Goal: Task Accomplishment & Management: Use online tool/utility

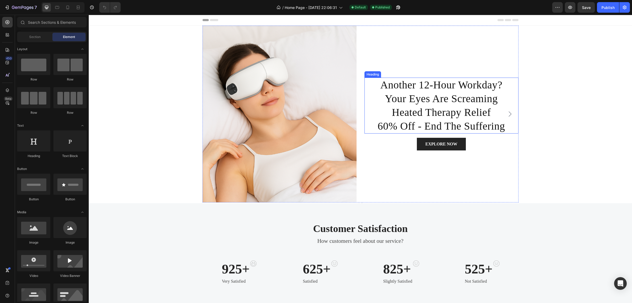
click at [388, 82] on h2 "another 12-hour workday? your eyes are screaming heated therapy relief 60% off …" at bounding box center [442, 105] width 154 height 56
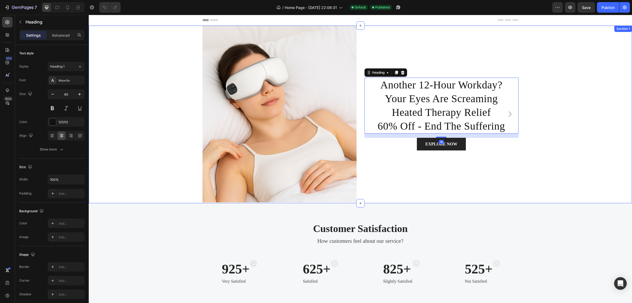
click at [165, 73] on div "Image another 12-hour workday? your eyes are screaming heated therapy relief 60…" at bounding box center [361, 114] width 544 height 177
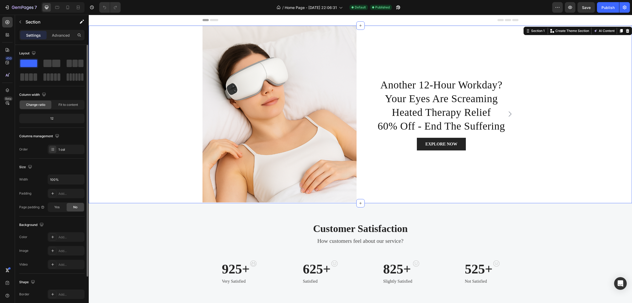
scroll to position [49, 0]
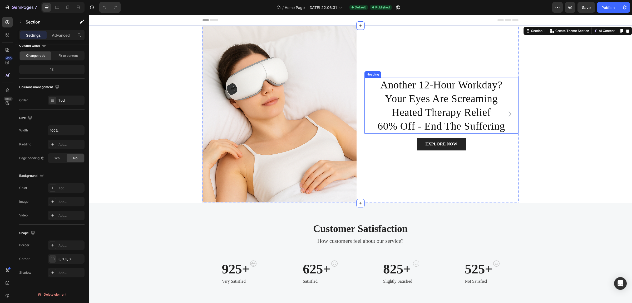
click at [446, 97] on h2 "another 12-hour workday? your eyes are screaming heated therapy relief 60% off …" at bounding box center [442, 105] width 154 height 56
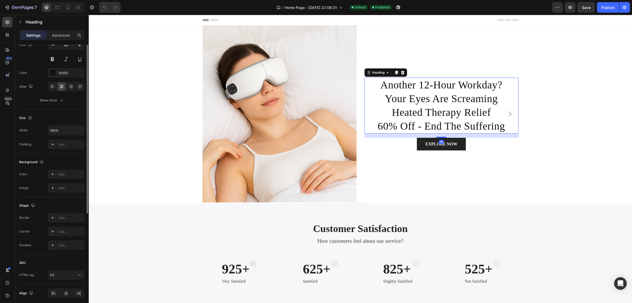
scroll to position [0, 0]
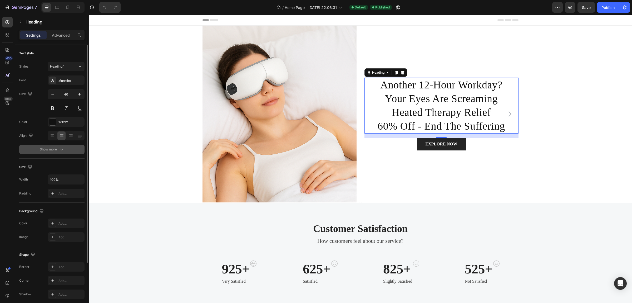
click at [56, 148] on div "Show more" at bounding box center [52, 149] width 25 height 5
click at [71, 148] on div "Normal" at bounding box center [63, 149] width 27 height 5
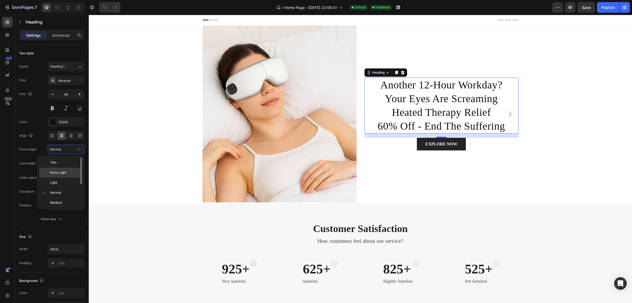
click at [62, 172] on span "Extra Light" at bounding box center [58, 172] width 16 height 5
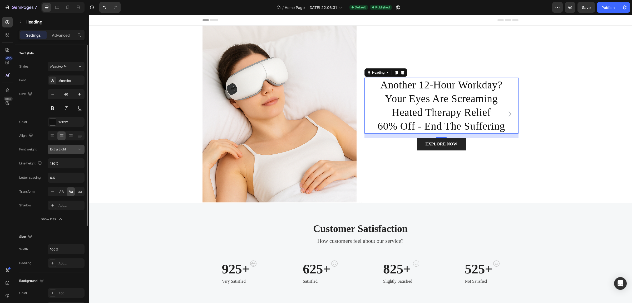
click at [69, 149] on div "Extra Light" at bounding box center [63, 149] width 27 height 5
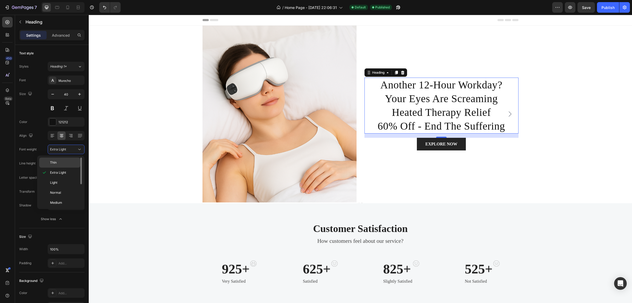
click at [69, 162] on p "Thin" at bounding box center [64, 162] width 28 height 5
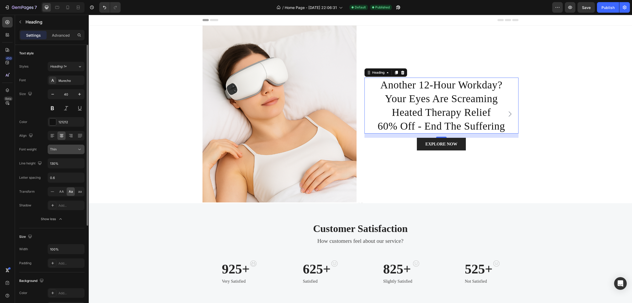
click at [71, 152] on button "Thin" at bounding box center [66, 148] width 37 height 9
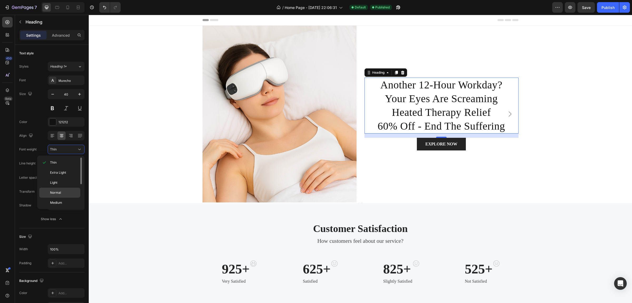
click at [63, 197] on div "Normal" at bounding box center [59, 202] width 41 height 10
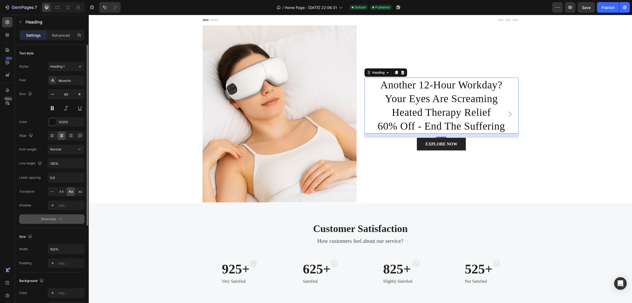
click at [57, 217] on div "Show less" at bounding box center [52, 218] width 22 height 5
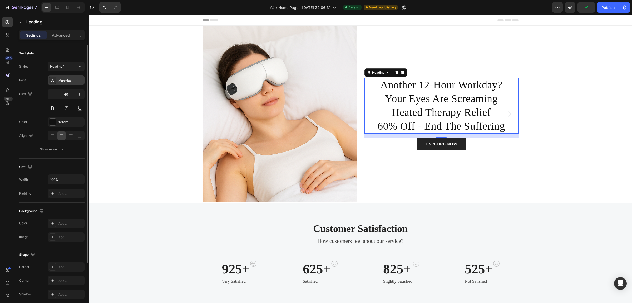
click at [70, 79] on div "Murecho" at bounding box center [70, 80] width 25 height 5
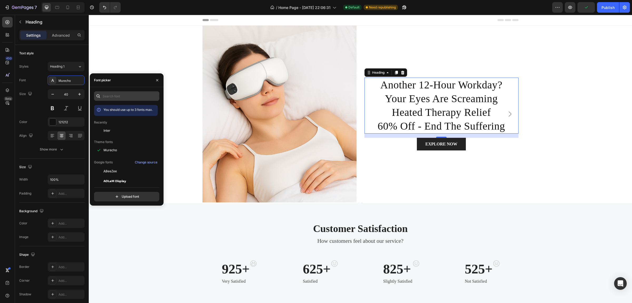
click at [131, 91] on div "You should use up to 3 fonts max. Recently Inter Theme fonts Murecho Google fon…" at bounding box center [127, 146] width 74 height 118
click at [129, 94] on input "text" at bounding box center [126, 95] width 65 height 9
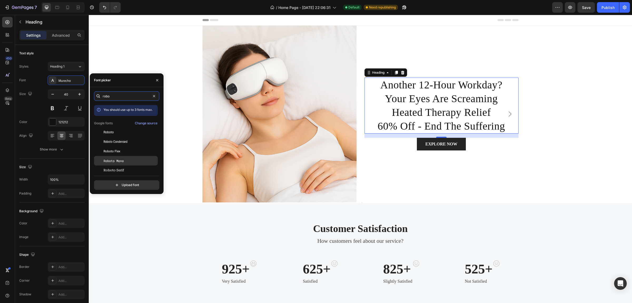
scroll to position [13, 0]
type input "robo"
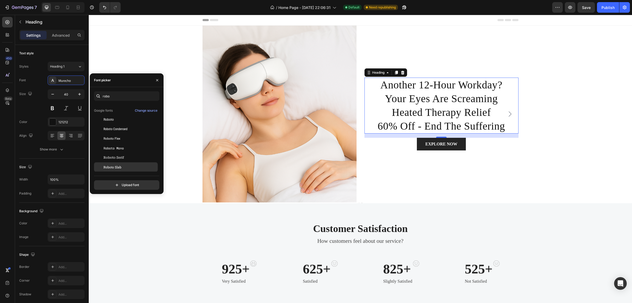
click at [128, 165] on div "Roboto Slab" at bounding box center [130, 166] width 53 height 5
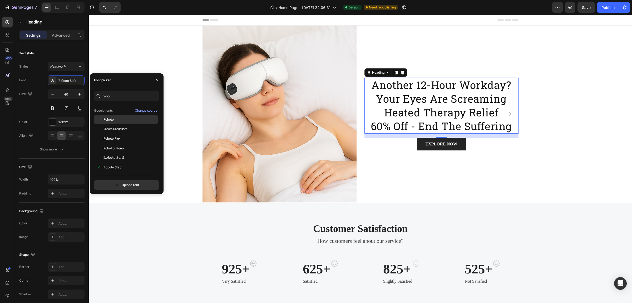
click at [120, 153] on div "Roboto" at bounding box center [126, 157] width 64 height 9
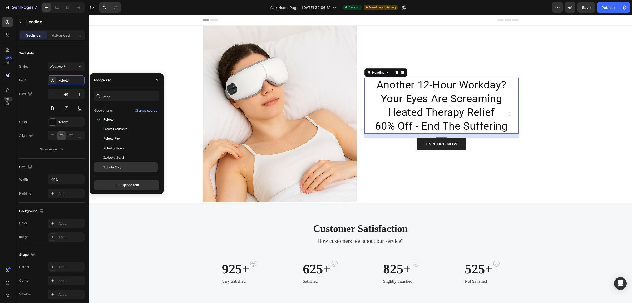
click at [118, 164] on span "Roboto Slab" at bounding box center [113, 166] width 18 height 5
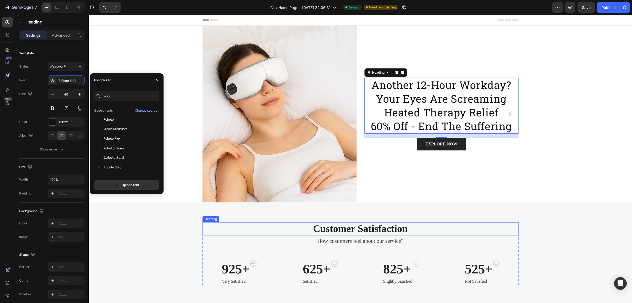
click at [203, 230] on p "Customer Satisfaction" at bounding box center [360, 228] width 315 height 12
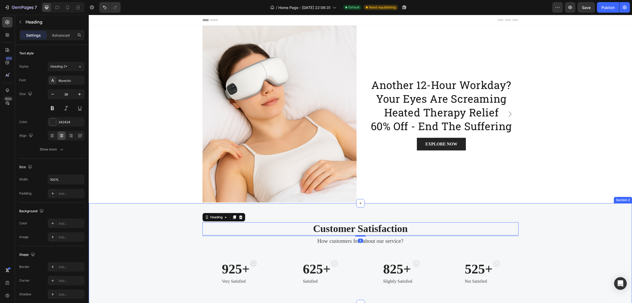
click at [131, 223] on div "Customer Satisfaction Heading 4 How customers feel about our service? Text bloc…" at bounding box center [361, 253] width 536 height 63
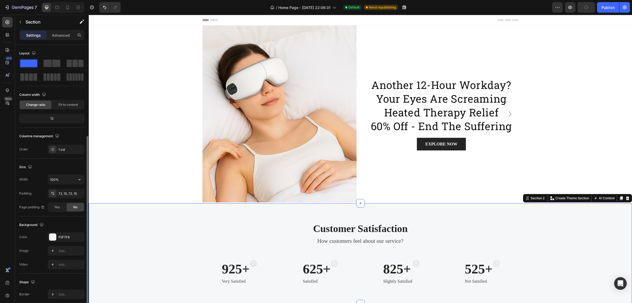
scroll to position [49, 0]
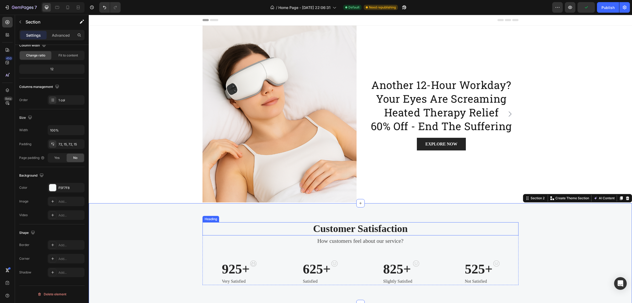
click at [276, 226] on p "Customer Satisfaction" at bounding box center [360, 228] width 315 height 12
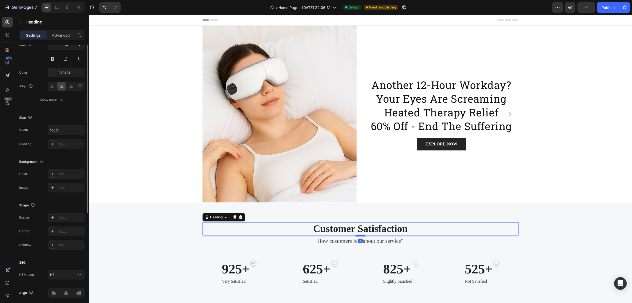
scroll to position [0, 0]
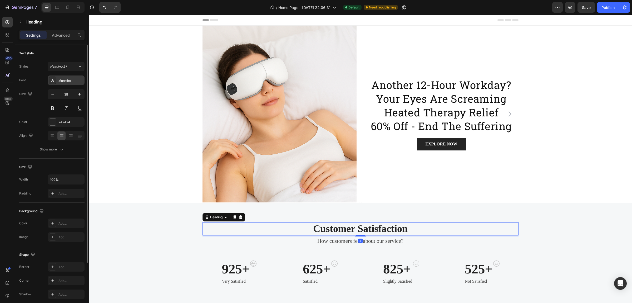
click at [66, 81] on div "Murecho" at bounding box center [70, 80] width 25 height 5
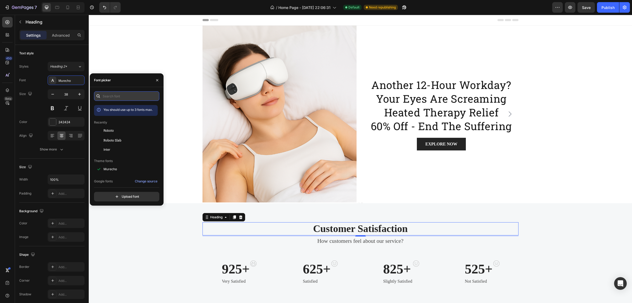
click at [118, 94] on input "text" at bounding box center [126, 95] width 65 height 9
drag, startPoint x: 115, startPoint y: 94, endPoint x: 42, endPoint y: 94, distance: 73.3
click at [42, 94] on div "450 Beta Sections(18) Elements(83) Section Element Hero Section Product Detail …" at bounding box center [44, 159] width 89 height 288
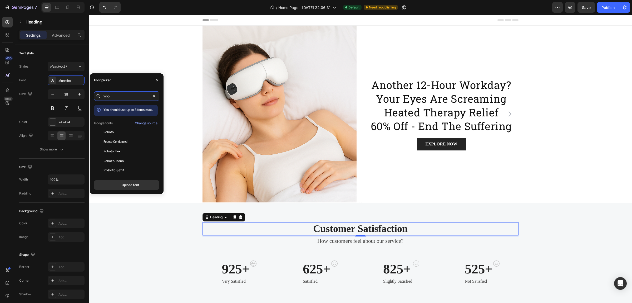
scroll to position [13, 0]
type input "robo"
click at [126, 169] on div "Roboto Slab" at bounding box center [130, 166] width 53 height 5
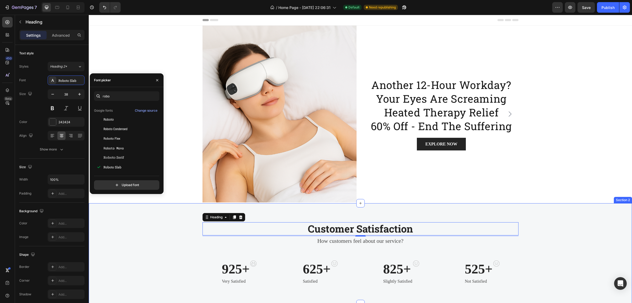
click at [143, 246] on div "Customer Satisfaction Heading 4 How customers feel about our service? Text bloc…" at bounding box center [361, 253] width 536 height 63
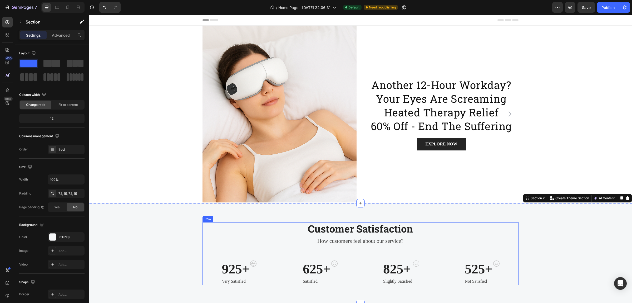
click at [214, 223] on div "Customer Satisfaction Heading How customers feel about our service? Text block …" at bounding box center [361, 253] width 316 height 63
click at [250, 222] on div "Customer Satisfaction Heading How customers feel about our service? Text block …" at bounding box center [361, 253] width 316 height 63
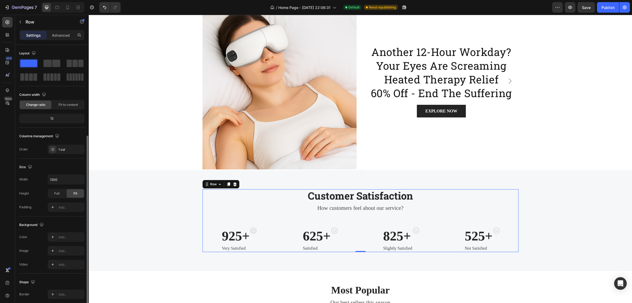
scroll to position [49, 0]
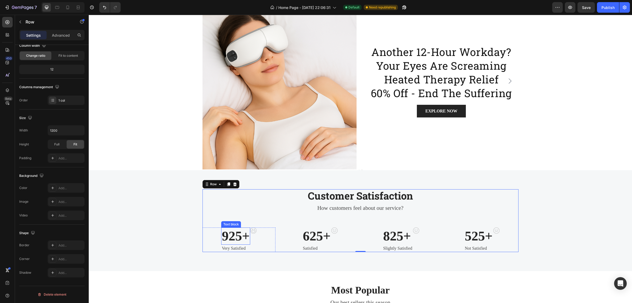
click at [223, 236] on p "925+" at bounding box center [236, 236] width 28 height 16
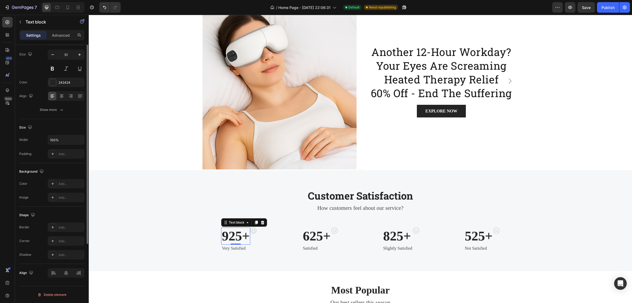
scroll to position [0, 0]
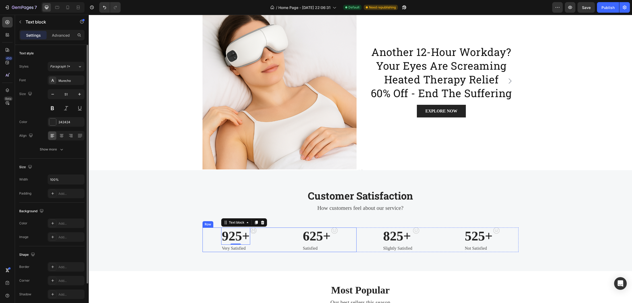
click at [278, 229] on div "925+ Text block 0 Very Satisfied Text block Image Row 625+ Text block Satisfied…" at bounding box center [280, 239] width 154 height 25
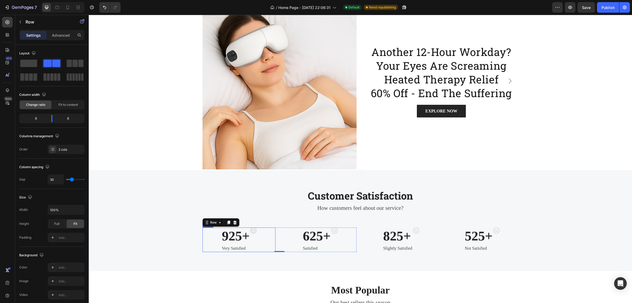
click at [217, 233] on div "925+ Text block Very Satisfied Text block Image Row" at bounding box center [239, 239] width 73 height 25
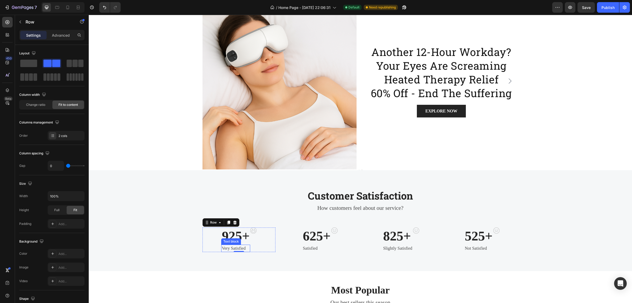
click at [231, 239] on div "Text block" at bounding box center [231, 241] width 18 height 5
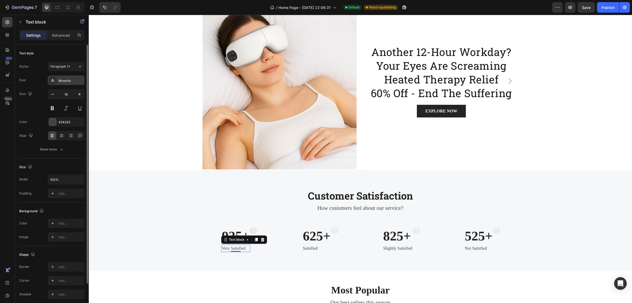
click at [53, 84] on div at bounding box center [52, 79] width 7 height 7
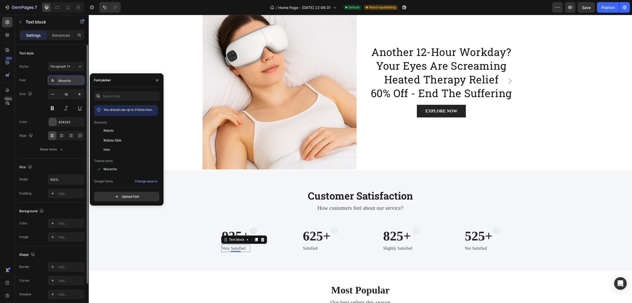
click at [61, 82] on div "Murecho" at bounding box center [70, 80] width 25 height 5
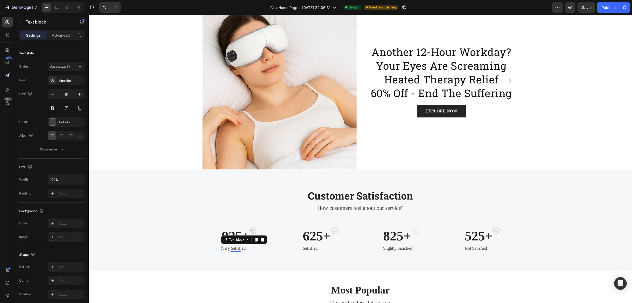
drag, startPoint x: 66, startPoint y: 81, endPoint x: 103, endPoint y: 93, distance: 38.8
click at [66, 80] on div "Murecho" at bounding box center [70, 80] width 25 height 5
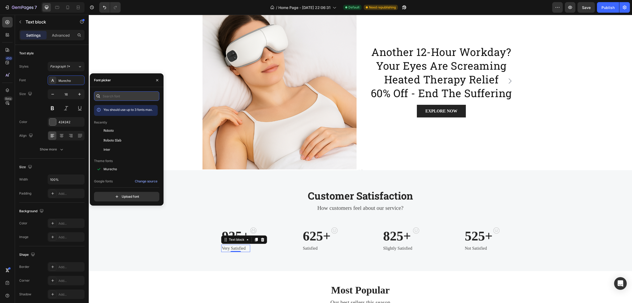
click at [116, 97] on input "text" at bounding box center [126, 95] width 65 height 9
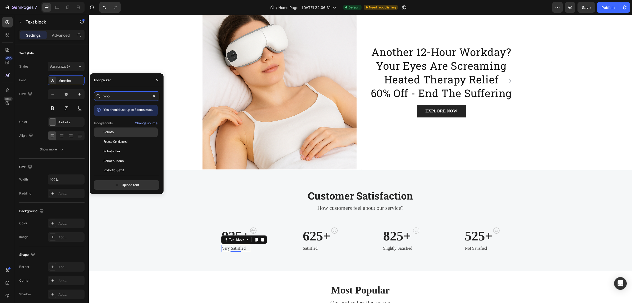
type input "robo"
click at [119, 134] on div "Roboto" at bounding box center [130, 132] width 53 height 5
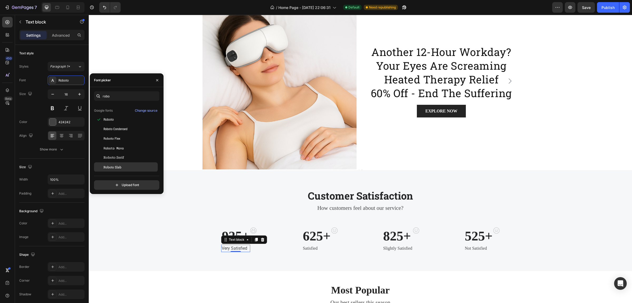
click at [124, 169] on div "Roboto Slab" at bounding box center [126, 166] width 64 height 9
click at [125, 93] on input "robo" at bounding box center [126, 95] width 65 height 9
click at [231, 230] on p "925+" at bounding box center [236, 236] width 28 height 16
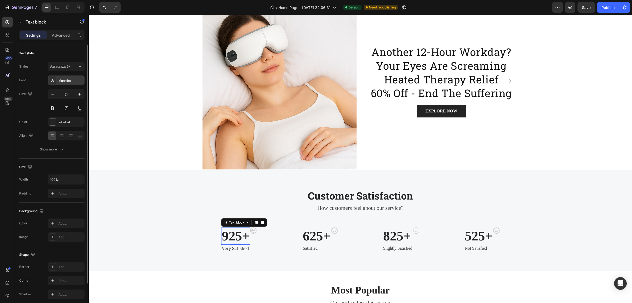
click at [66, 83] on div "Murecho" at bounding box center [66, 79] width 37 height 9
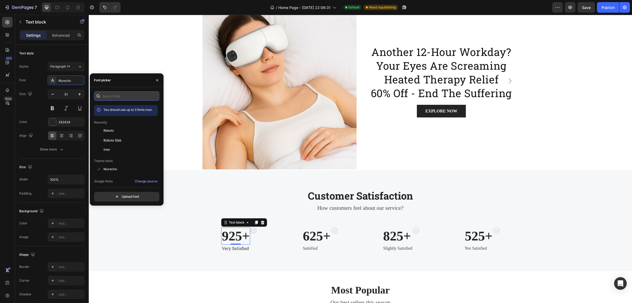
click at [121, 100] on input "text" at bounding box center [126, 95] width 65 height 9
paste input "robo"
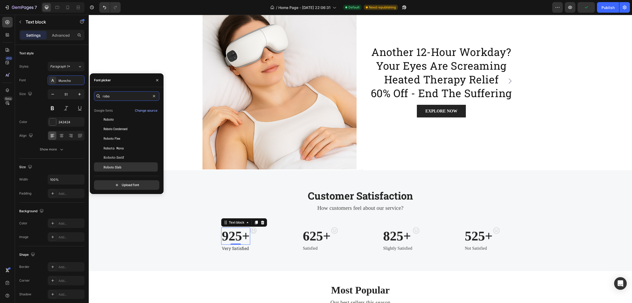
type input "robo"
click at [120, 167] on span "Roboto Slab" at bounding box center [113, 166] width 18 height 5
click at [312, 231] on p "625+" at bounding box center [317, 236] width 28 height 16
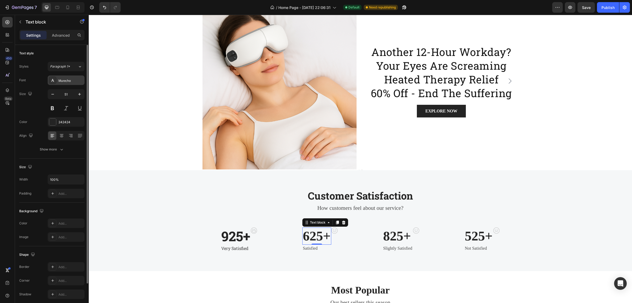
click at [69, 82] on div "Murecho" at bounding box center [70, 80] width 25 height 5
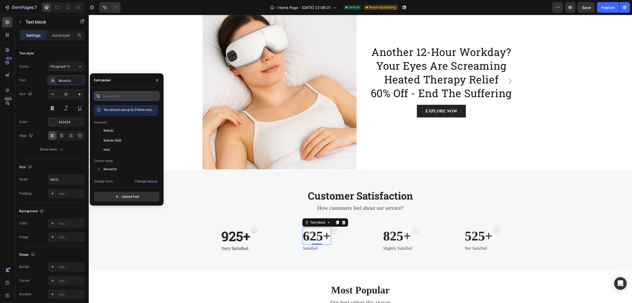
click at [120, 94] on input "text" at bounding box center [126, 95] width 65 height 9
paste input "robo"
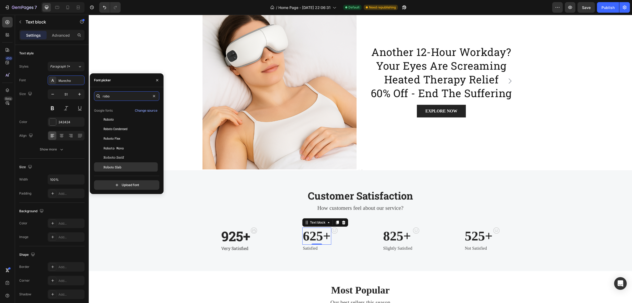
type input "robo"
click at [118, 168] on span "Roboto Slab" at bounding box center [113, 166] width 18 height 5
click at [309, 246] on p "Satisfied" at bounding box center [317, 248] width 29 height 6
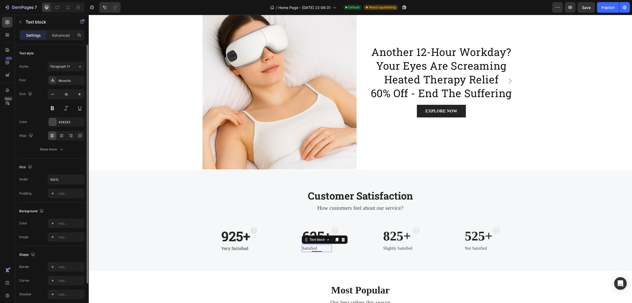
click at [65, 86] on div "Font Murecho Size 16 Color 424242 Align Show more" at bounding box center [51, 114] width 65 height 79
click at [77, 77] on div "Murecho" at bounding box center [66, 79] width 37 height 9
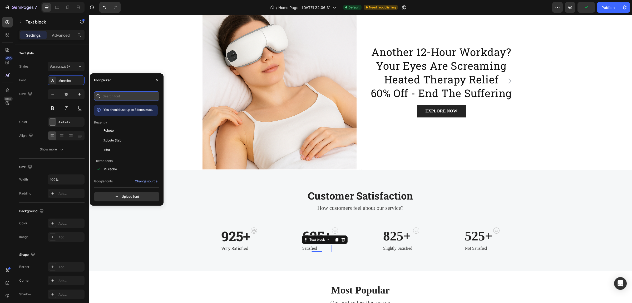
click at [125, 98] on input "text" at bounding box center [126, 95] width 65 height 9
paste input "robo"
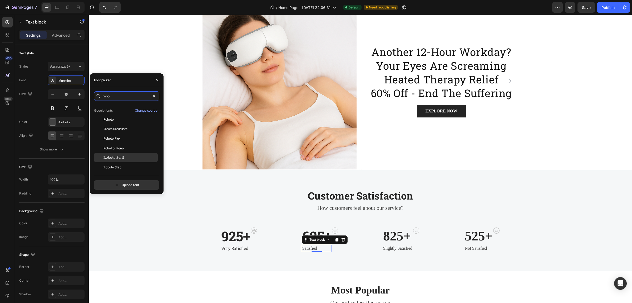
type input "robo"
click at [118, 169] on div "Roboto Slab" at bounding box center [126, 166] width 64 height 9
click at [391, 231] on p "825+" at bounding box center [397, 236] width 29 height 16
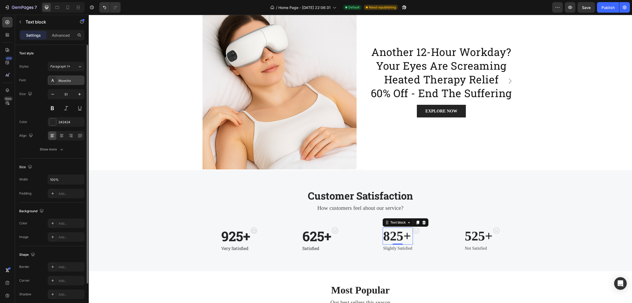
click at [62, 82] on div "Murecho" at bounding box center [70, 80] width 25 height 5
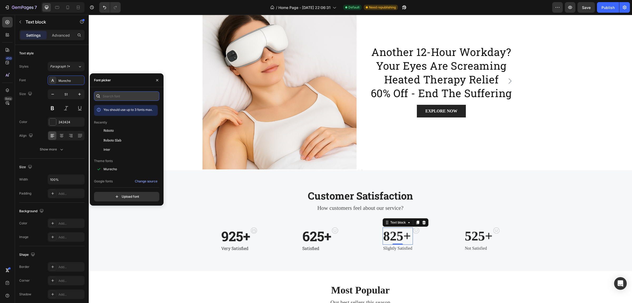
click at [111, 92] on input "text" at bounding box center [126, 95] width 65 height 9
paste input "robo"
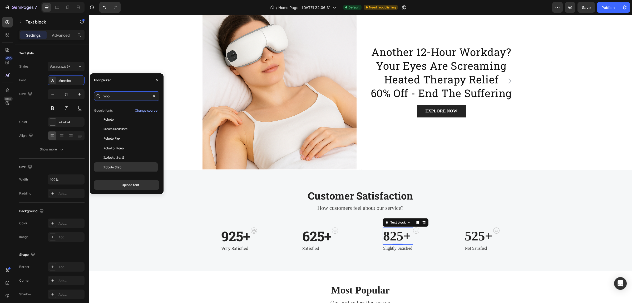
type input "robo"
click at [114, 168] on span "Roboto Slab" at bounding box center [113, 166] width 18 height 5
click at [398, 249] on p "Slightly Satisfied" at bounding box center [397, 248] width 29 height 6
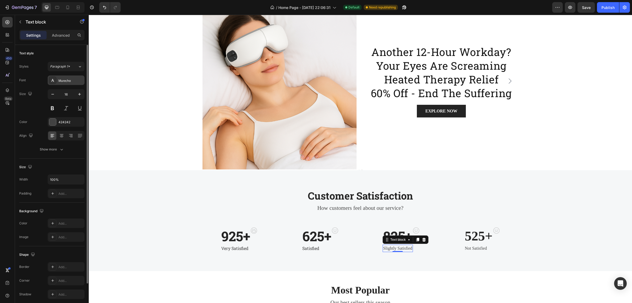
click at [64, 84] on div "Murecho" at bounding box center [66, 79] width 37 height 9
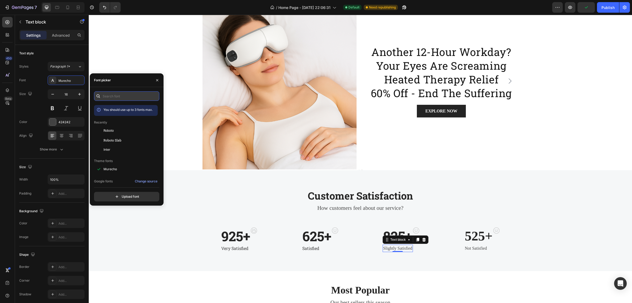
click at [127, 97] on input "text" at bounding box center [126, 95] width 65 height 9
paste input "robo"
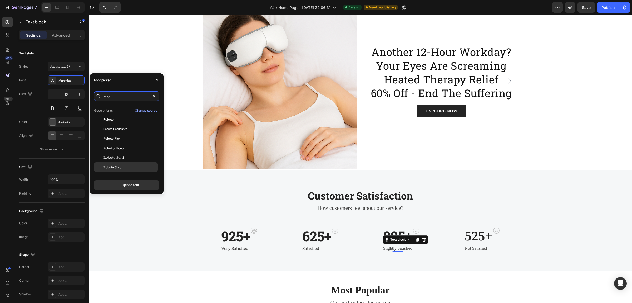
type input "robo"
click at [115, 163] on div "Roboto Slab" at bounding box center [126, 166] width 64 height 9
click at [474, 231] on p "525+" at bounding box center [479, 236] width 28 height 16
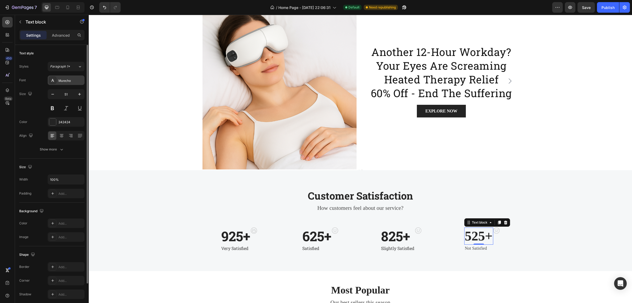
click at [60, 79] on div "Murecho" at bounding box center [70, 80] width 25 height 5
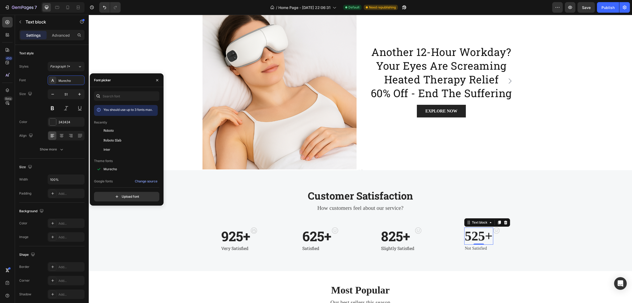
click at [100, 93] on div at bounding box center [98, 95] width 8 height 9
click at [116, 94] on input "text" at bounding box center [126, 95] width 65 height 9
paste input "robo"
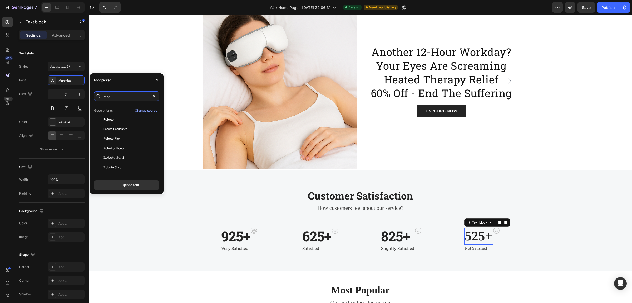
type input "robo"
click at [119, 167] on span "Roboto Slab" at bounding box center [113, 166] width 18 height 5
click at [474, 250] on p "Not Satisfied" at bounding box center [479, 248] width 29 height 6
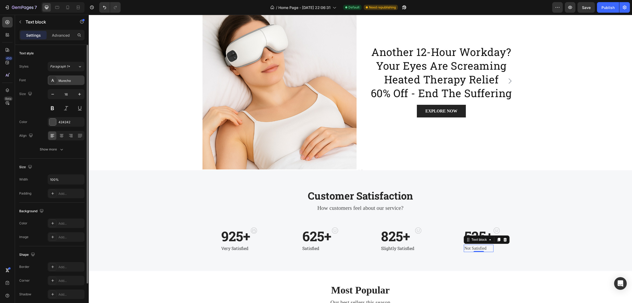
click at [66, 78] on div "Murecho" at bounding box center [70, 80] width 25 height 5
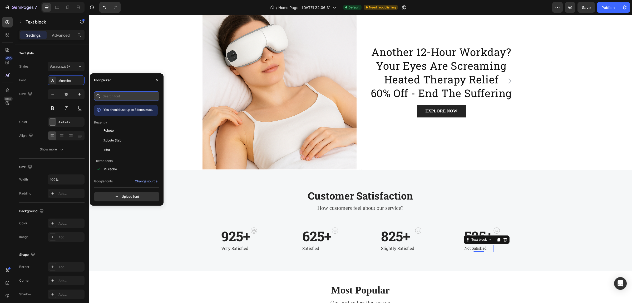
click at [110, 97] on input "text" at bounding box center [126, 95] width 65 height 9
paste input "robo"
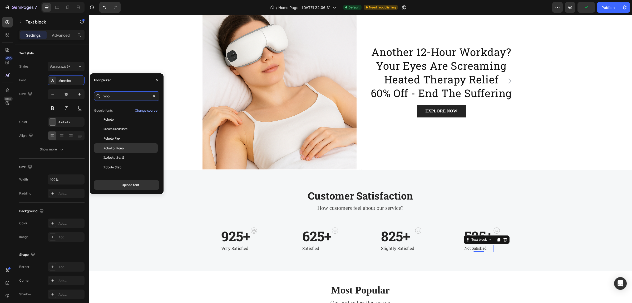
type input "robo"
click at [113, 165] on span "Roboto Slab" at bounding box center [113, 166] width 18 height 5
click at [333, 205] on p "How customers feel about our service?" at bounding box center [360, 208] width 315 height 8
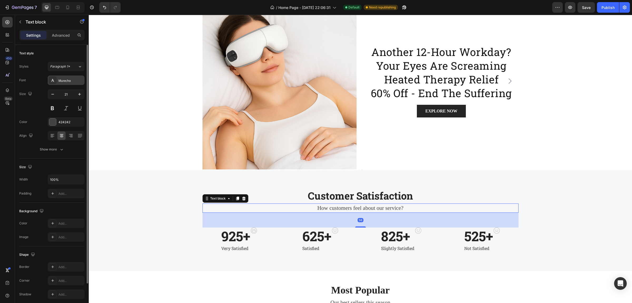
click at [62, 84] on div "Murecho" at bounding box center [66, 79] width 37 height 9
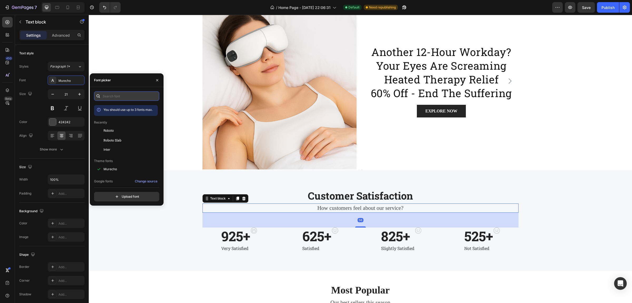
click at [120, 94] on input "text" at bounding box center [126, 95] width 65 height 9
paste input "robo"
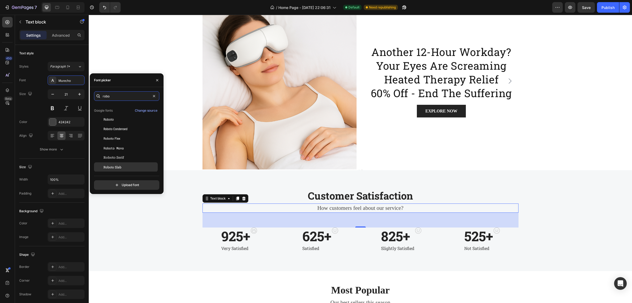
type input "robo"
click at [121, 169] on div "Roboto Slab" at bounding box center [130, 166] width 53 height 5
click at [604, 7] on div "Publish" at bounding box center [608, 8] width 13 height 6
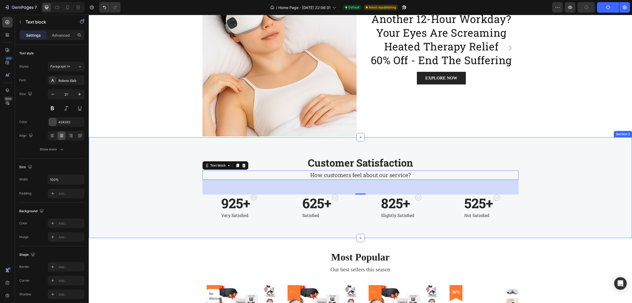
scroll to position [165, 0]
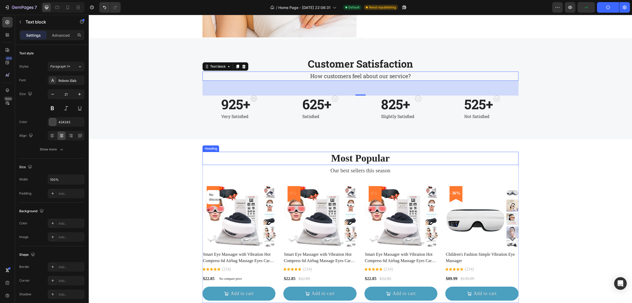
click at [300, 155] on h2 "Most Popular" at bounding box center [361, 158] width 316 height 13
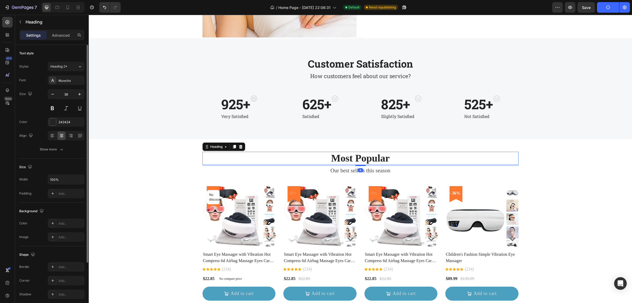
click at [62, 75] on div "Styles Heading 2* Font Murecho Size 38 Color 242424 Align Show more" at bounding box center [51, 108] width 65 height 92
click at [62, 79] on div "Murecho" at bounding box center [70, 80] width 25 height 5
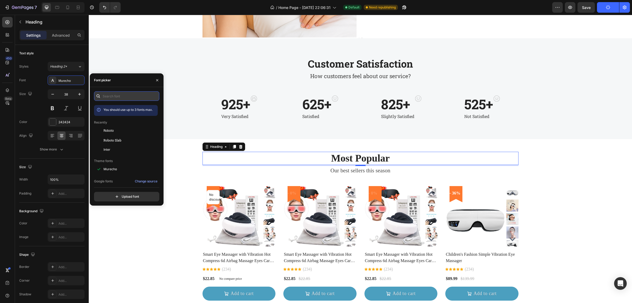
click at [119, 96] on input "text" at bounding box center [126, 95] width 65 height 9
paste input "robo"
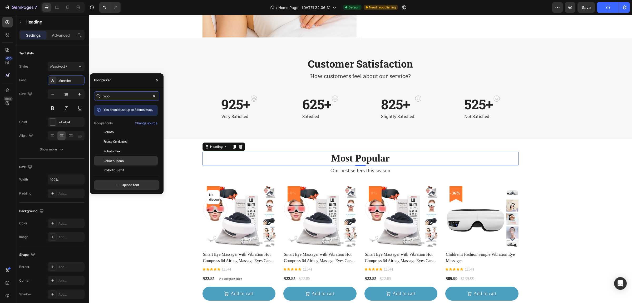
scroll to position [13, 0]
type input "robo"
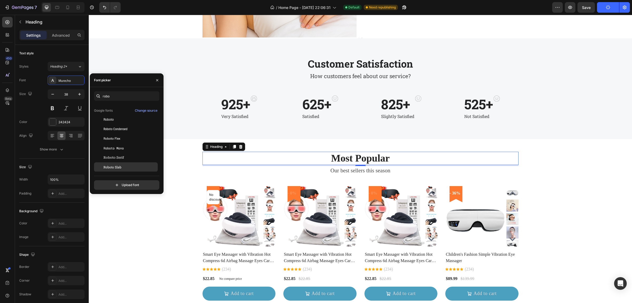
click at [116, 167] on span "Roboto Slab" at bounding box center [113, 166] width 18 height 5
click at [345, 173] on p "Our best sellers this season" at bounding box center [360, 170] width 315 height 8
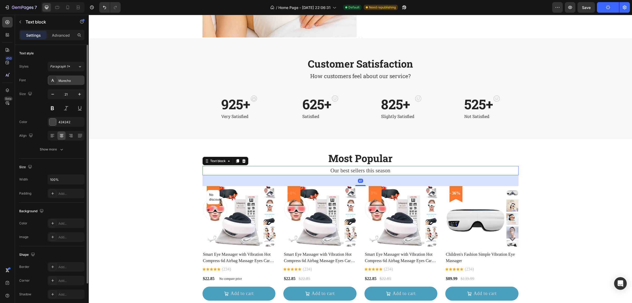
click at [64, 78] on div "Murecho" at bounding box center [70, 80] width 25 height 5
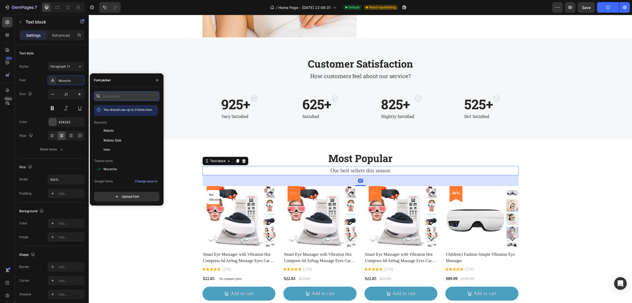
click at [119, 97] on input "text" at bounding box center [126, 95] width 65 height 9
paste input "robo"
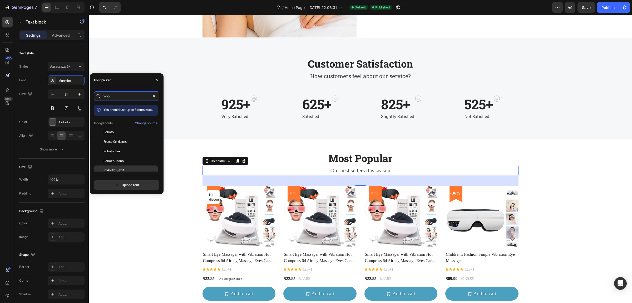
type input "robo"
click at [119, 169] on span "Roboto Serif" at bounding box center [114, 170] width 21 height 5
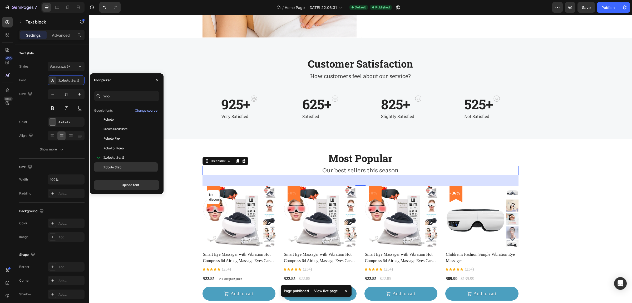
click at [118, 167] on span "Roboto Slab" at bounding box center [113, 166] width 18 height 5
drag, startPoint x: 206, startPoint y: 195, endPoint x: 194, endPoint y: 118, distance: 78.3
click at [158, 81] on icon "button" at bounding box center [157, 80] width 2 height 2
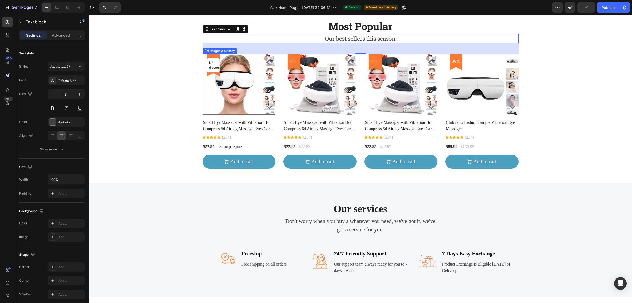
scroll to position [264, 0]
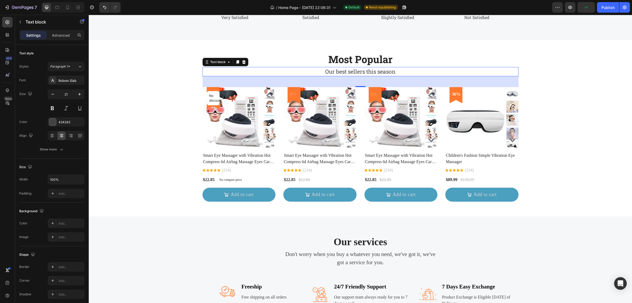
click at [261, 79] on div "41" at bounding box center [361, 81] width 316 height 11
click at [148, 107] on div "Most Popular Heading Our best sellers this season Text block 41 No discount Not…" at bounding box center [361, 128] width 536 height 151
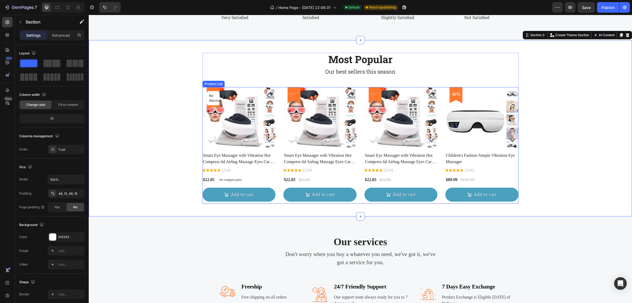
click at [275, 167] on div "No discount Not be displayed when published Product Badge Row (P) Images & Gall…" at bounding box center [361, 145] width 316 height 116
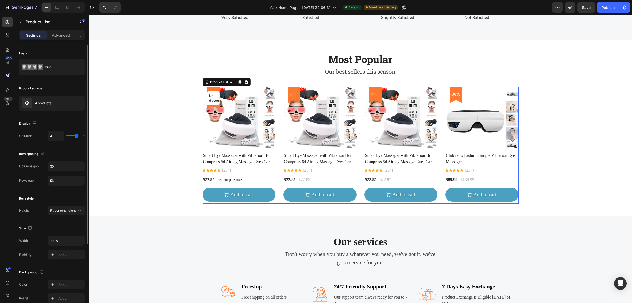
scroll to position [99, 0]
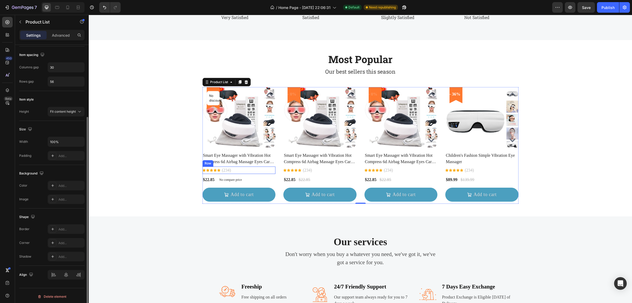
click at [245, 157] on h2 "Smart Eye Massager with Vibration Hot Compress 6d Airbag Massage Eyes Care Rela…" at bounding box center [239, 159] width 73 height 14
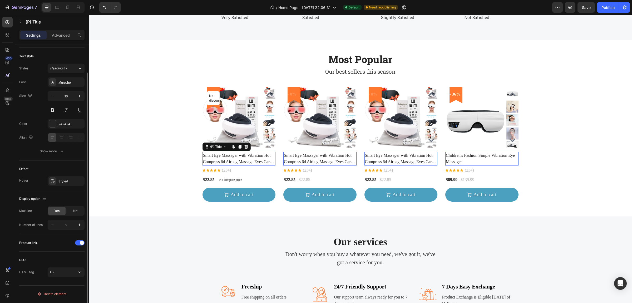
scroll to position [0, 0]
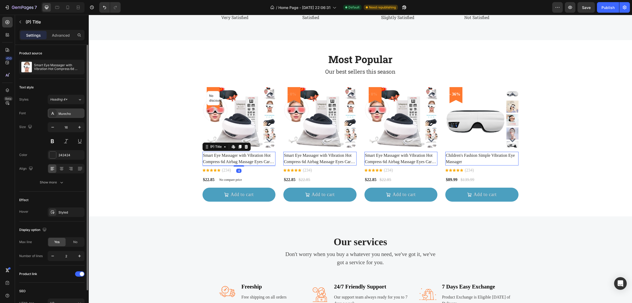
click at [69, 116] on div "Murecho" at bounding box center [66, 112] width 37 height 9
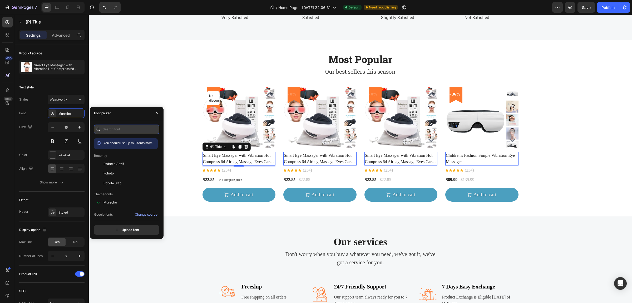
click at [127, 130] on input "text" at bounding box center [126, 128] width 65 height 9
paste input "robo"
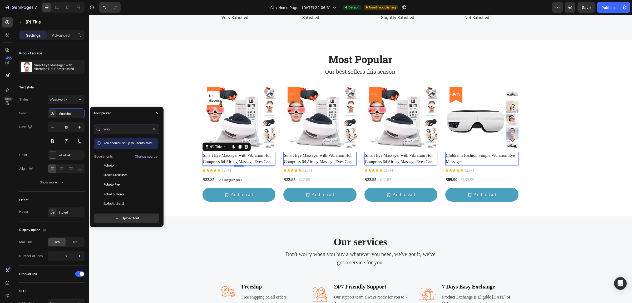
scroll to position [13, 0]
type input "robo"
click at [119, 202] on div "Roboto Slab" at bounding box center [126, 199] width 64 height 9
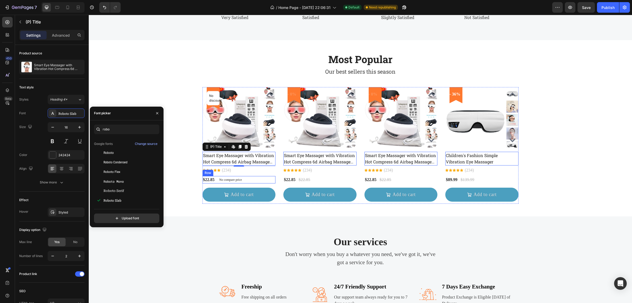
click at [255, 178] on div "$22.85 (P) Price (P) Price No compare price (P) Price Row" at bounding box center [239, 179] width 73 height 7
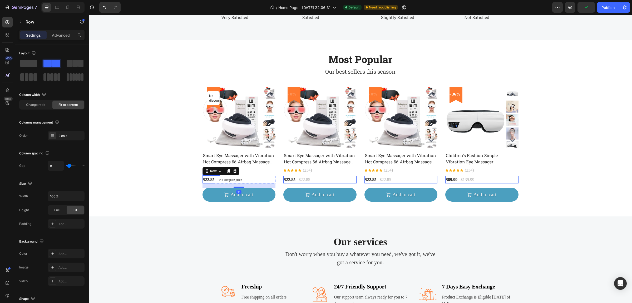
click at [209, 178] on div "$22.85" at bounding box center [209, 179] width 13 height 7
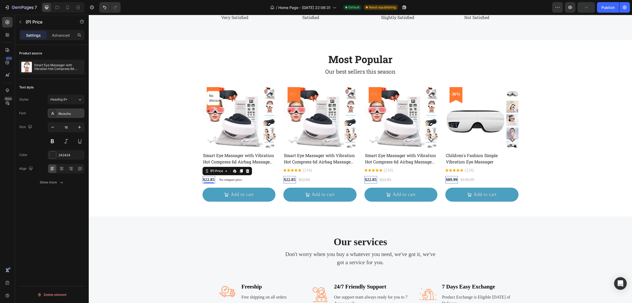
click at [66, 111] on div "Murecho" at bounding box center [70, 113] width 25 height 5
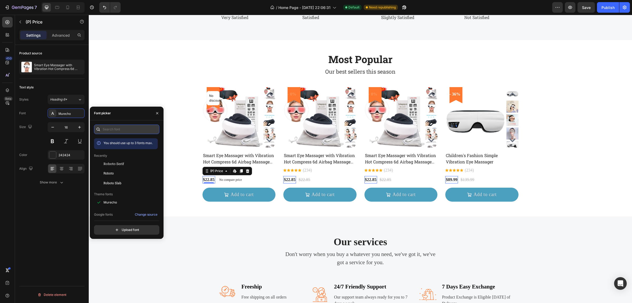
click at [123, 130] on input "text" at bounding box center [126, 128] width 65 height 9
paste input "robo"
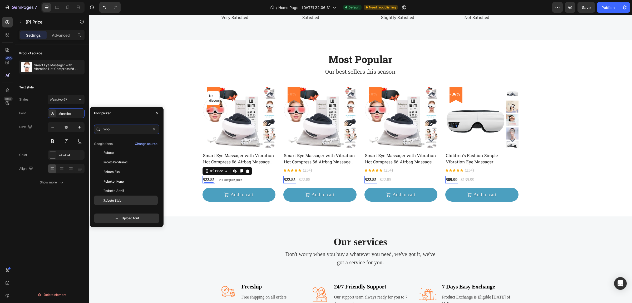
type input "robo"
click at [111, 202] on span "Roboto Slab" at bounding box center [113, 200] width 18 height 5
click at [233, 180] on p "No compare price" at bounding box center [232, 179] width 23 height 3
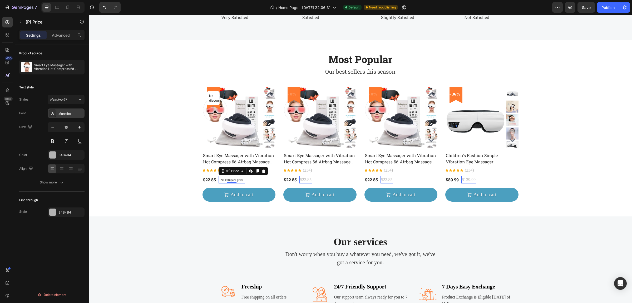
click at [65, 115] on div "Murecho" at bounding box center [70, 113] width 25 height 5
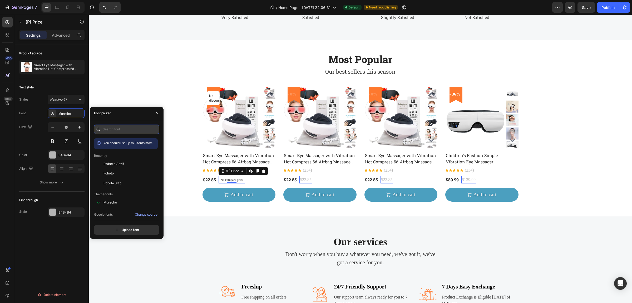
click at [116, 128] on input "text" at bounding box center [126, 128] width 65 height 9
paste input "robo"
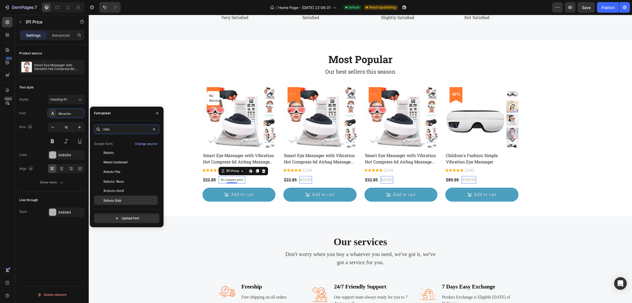
type input "robo"
click at [123, 199] on div "Roboto Slab" at bounding box center [130, 200] width 53 height 5
click at [231, 168] on p "(234)" at bounding box center [226, 170] width 9 height 6
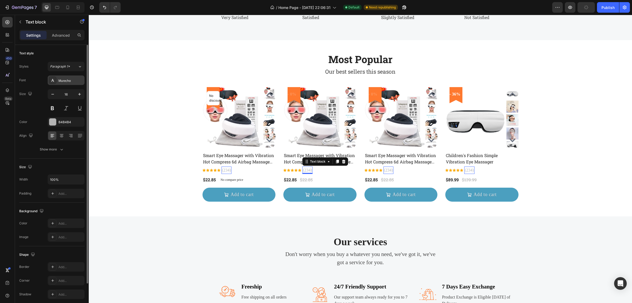
click at [65, 81] on div "Murecho" at bounding box center [70, 80] width 25 height 5
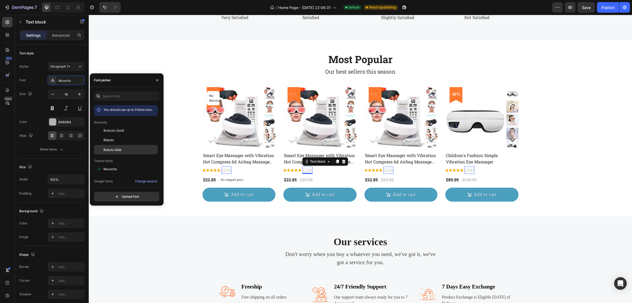
click at [120, 152] on span "Roboto Slab" at bounding box center [113, 149] width 18 height 5
click at [158, 78] on icon "button" at bounding box center [157, 80] width 4 height 4
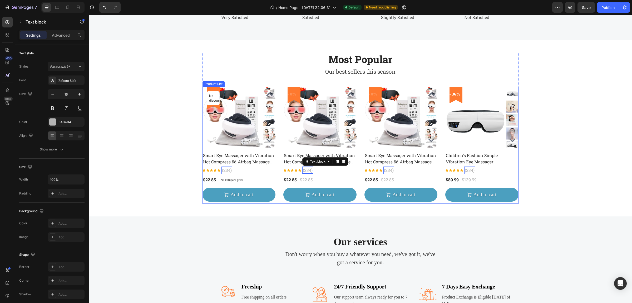
scroll to position [296, 0]
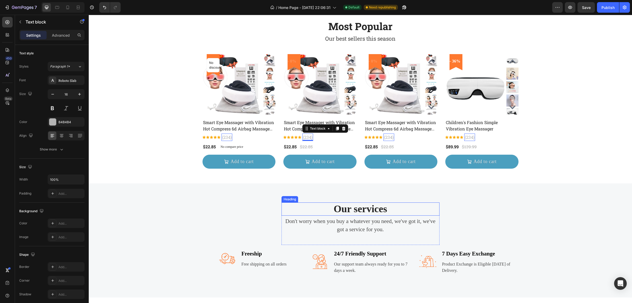
click at [343, 207] on p "Our services" at bounding box center [360, 209] width 157 height 12
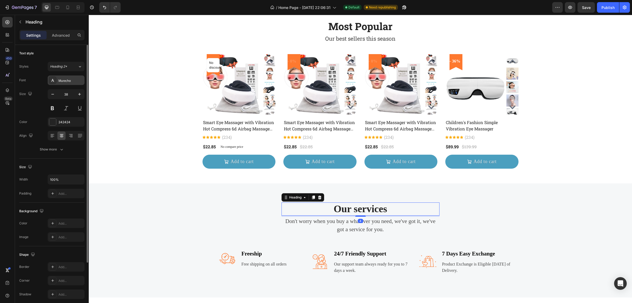
click at [64, 76] on div "Murecho" at bounding box center [66, 79] width 37 height 9
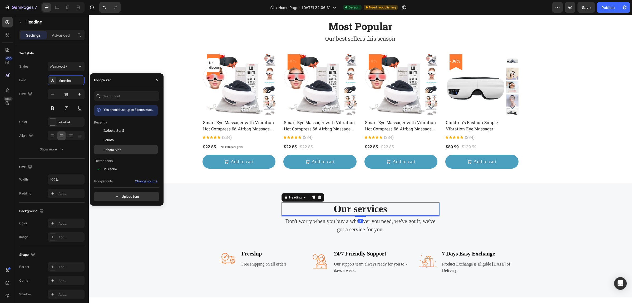
click at [121, 150] on span "Roboto Slab" at bounding box center [113, 149] width 18 height 5
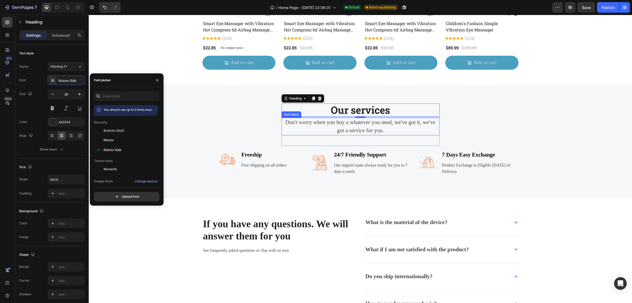
click at [366, 129] on p "Don't worry when you buy a whatever you need, we've got it, we've got a service…" at bounding box center [360, 126] width 157 height 17
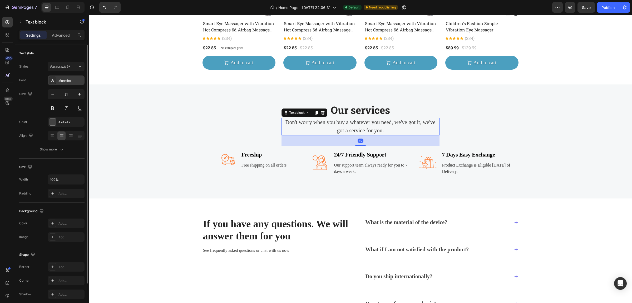
click at [67, 80] on div "Murecho" at bounding box center [70, 80] width 25 height 5
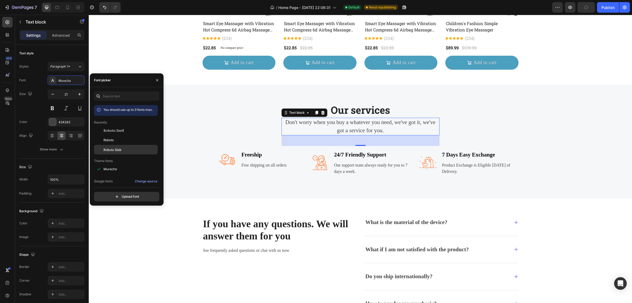
click at [117, 149] on span "Roboto Slab" at bounding box center [113, 149] width 18 height 5
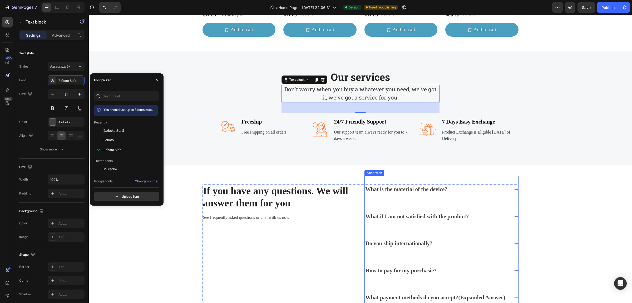
scroll to position [461, 0]
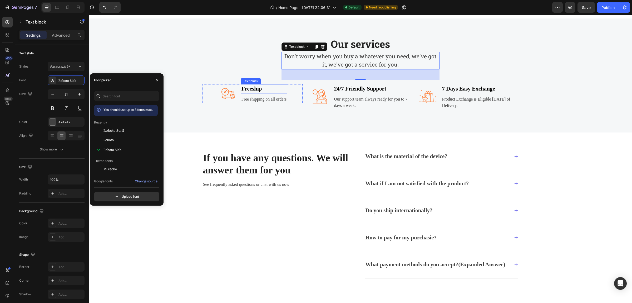
click at [279, 88] on p "Freeship" at bounding box center [264, 89] width 45 height 8
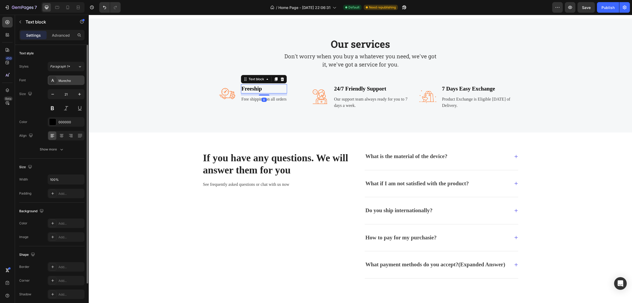
click at [67, 80] on div "Murecho" at bounding box center [70, 80] width 25 height 5
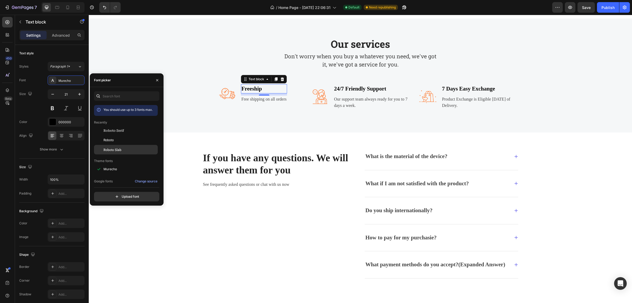
click at [123, 223] on div "Roboto Slab" at bounding box center [126, 227] width 64 height 9
click at [269, 97] on p "Free shipping on all orders" at bounding box center [264, 99] width 45 height 6
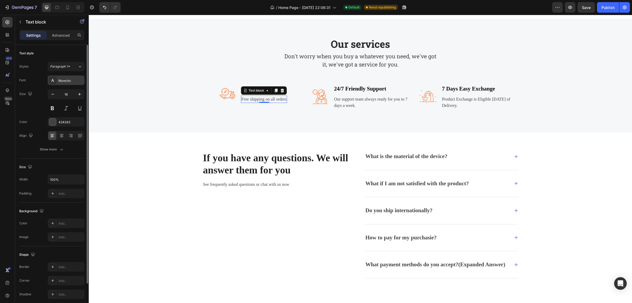
click at [67, 78] on div "Murecho" at bounding box center [70, 80] width 25 height 5
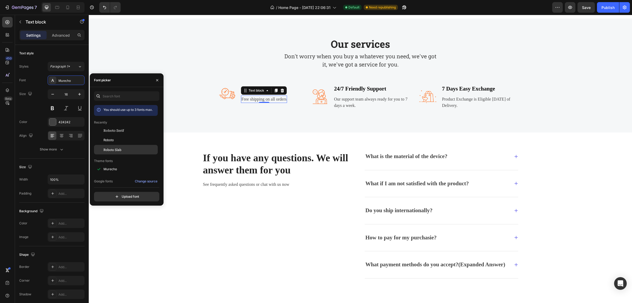
click at [124, 148] on div "Roboto Slab" at bounding box center [130, 149] width 53 height 5
click at [371, 91] on p "24/7 Friendly Support" at bounding box center [372, 89] width 76 height 8
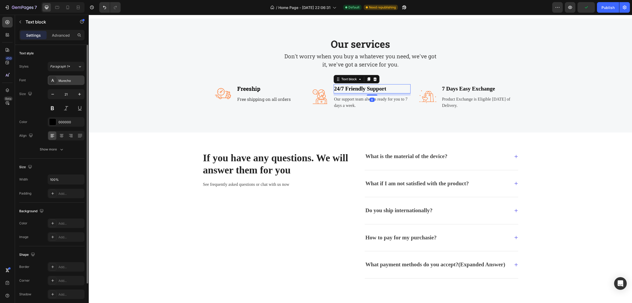
click at [68, 82] on div "Murecho" at bounding box center [70, 80] width 25 height 5
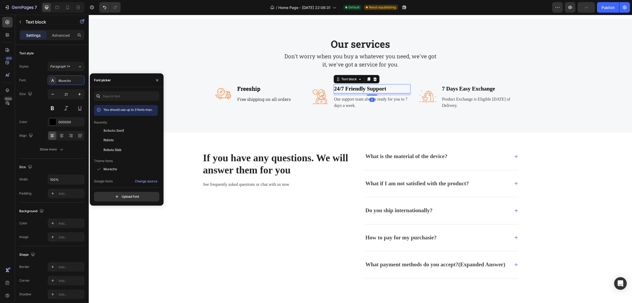
click at [114, 149] on span "Roboto Slab" at bounding box center [113, 149] width 18 height 5
click at [398, 99] on p "Our support team always ready for you to 7 days a week." at bounding box center [372, 102] width 76 height 13
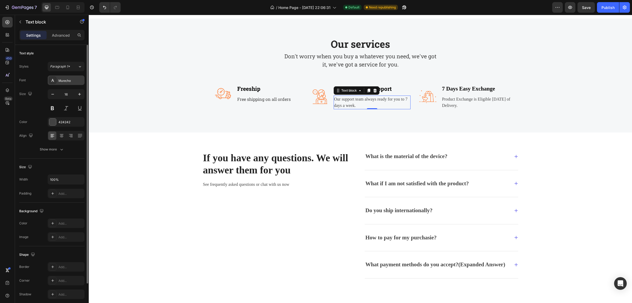
click at [67, 79] on div "Murecho" at bounding box center [70, 80] width 25 height 5
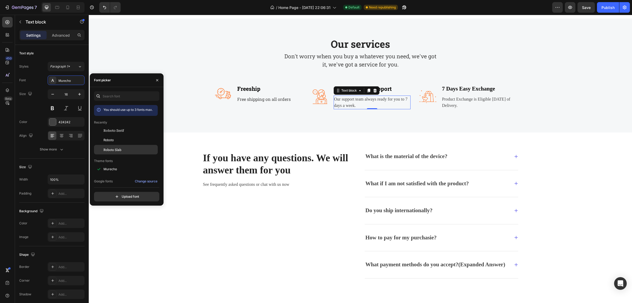
click at [115, 223] on div "Roboto Slab" at bounding box center [126, 227] width 64 height 9
click at [461, 90] on p "7 Days Easy Exchange" at bounding box center [480, 89] width 76 height 8
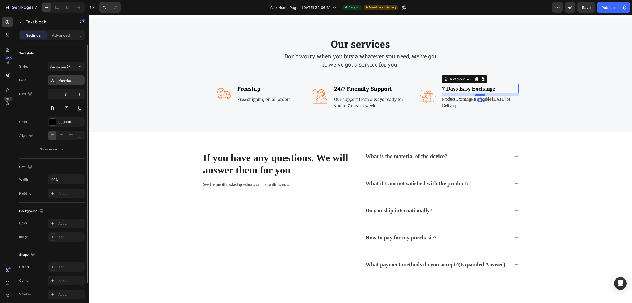
click at [76, 81] on div "Murecho" at bounding box center [70, 80] width 25 height 5
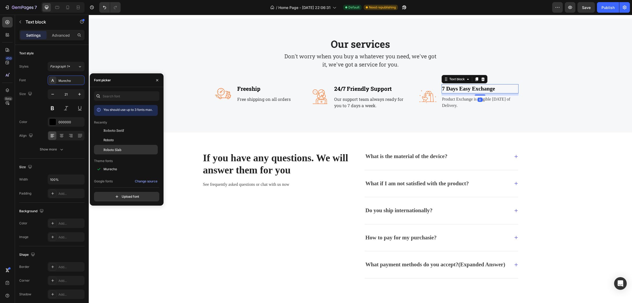
drag, startPoint x: 111, startPoint y: 151, endPoint x: 107, endPoint y: 134, distance: 17.3
click at [111, 151] on span "Roboto Slab" at bounding box center [113, 149] width 18 height 5
click at [481, 102] on p "Product Exchange is Eligible [DATE] of Delivery." at bounding box center [480, 102] width 76 height 13
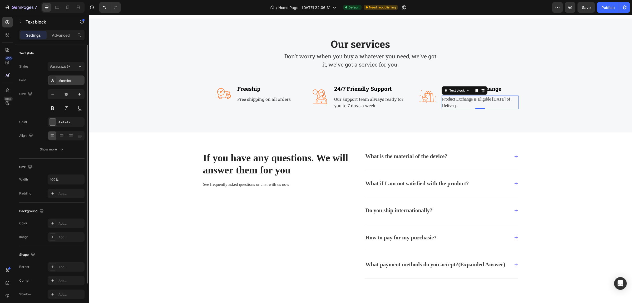
click at [66, 81] on div "Murecho" at bounding box center [70, 80] width 25 height 5
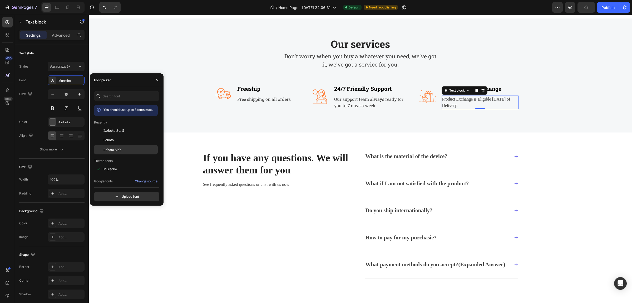
click at [116, 149] on span "Roboto Slab" at bounding box center [113, 149] width 18 height 5
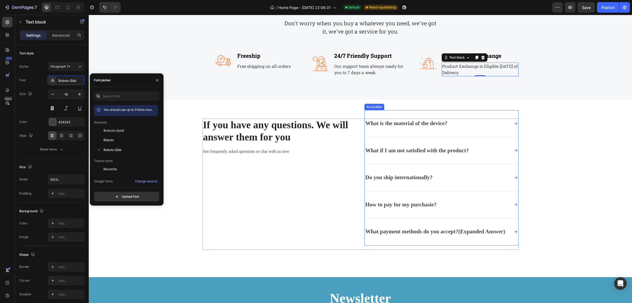
scroll to position [494, 0]
click at [252, 133] on h2 "If you have any questions. We will answer them for you" at bounding box center [280, 131] width 154 height 25
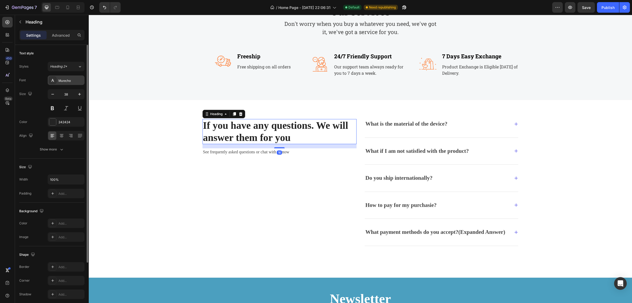
click at [64, 80] on div "Murecho" at bounding box center [70, 80] width 25 height 5
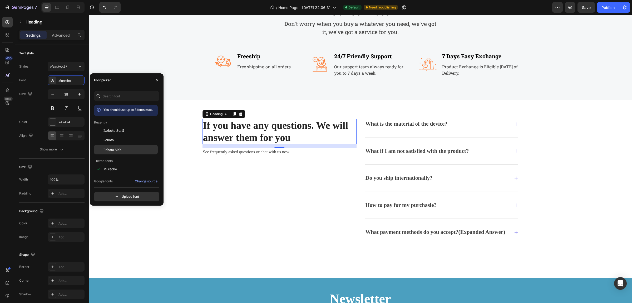
click at [115, 151] on span "Roboto Slab" at bounding box center [113, 149] width 18 height 5
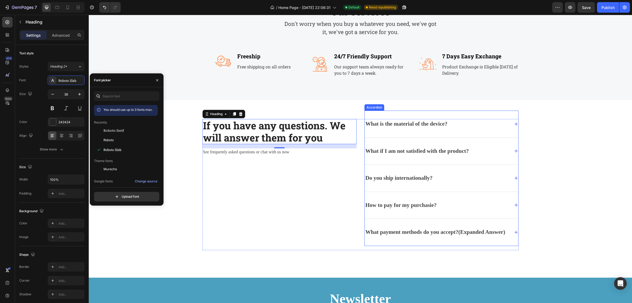
click at [397, 128] on div "What is the material of the device?" at bounding box center [407, 124] width 84 height 10
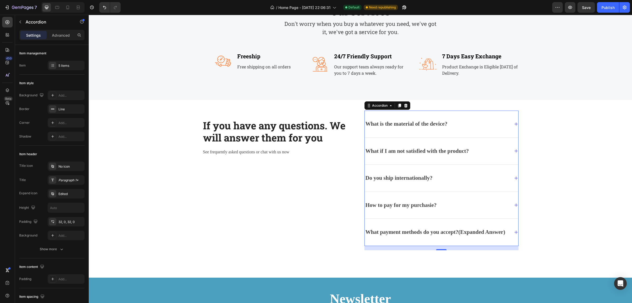
click at [386, 121] on p "What is the material of the device?" at bounding box center [407, 124] width 82 height 8
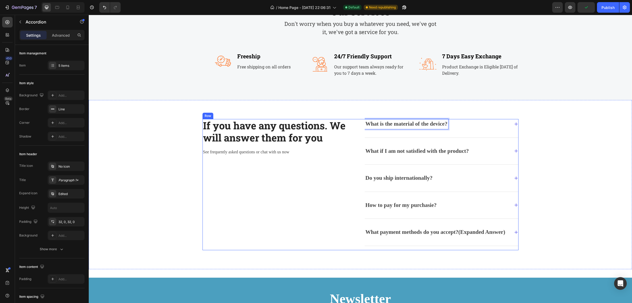
click at [329, 162] on div "If you have any questions. We will answer them for you Heading See frequently a…" at bounding box center [280, 184] width 154 height 131
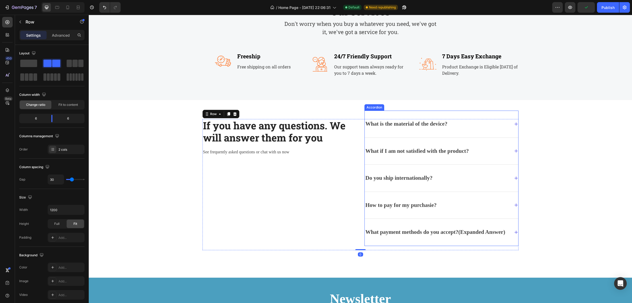
click at [403, 124] on p "What is the material of the device?" at bounding box center [407, 124] width 82 height 8
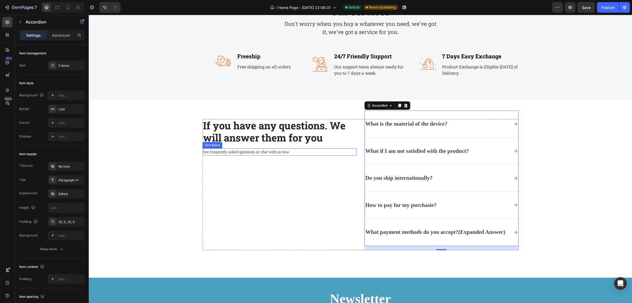
click at [266, 150] on p "See frequently asked questions or chat with us now" at bounding box center [279, 152] width 153 height 6
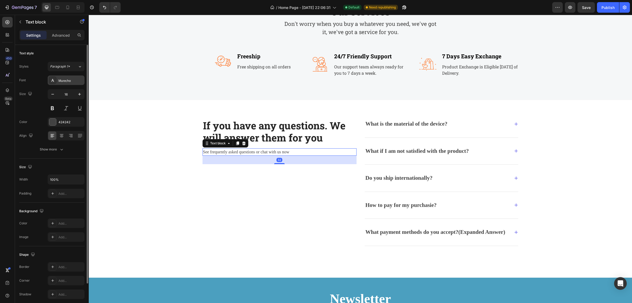
click at [74, 78] on div "Murecho" at bounding box center [70, 80] width 25 height 5
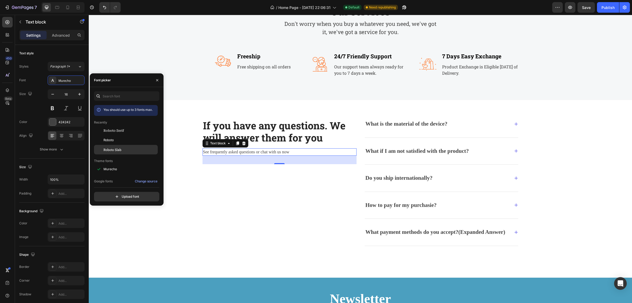
click at [121, 149] on div "Roboto Slab" at bounding box center [130, 149] width 53 height 5
click at [436, 121] on p "What is the material of the device?" at bounding box center [407, 124] width 82 height 8
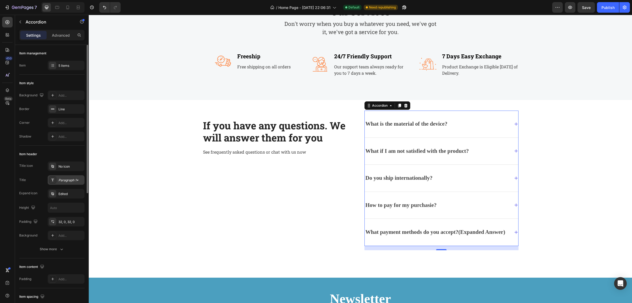
click at [62, 180] on div "Paragraph 1*" at bounding box center [70, 180] width 25 height 5
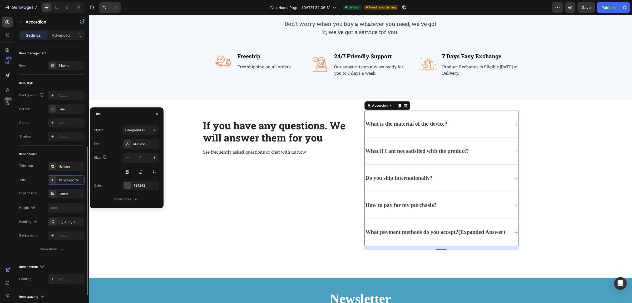
scroll to position [99, 0]
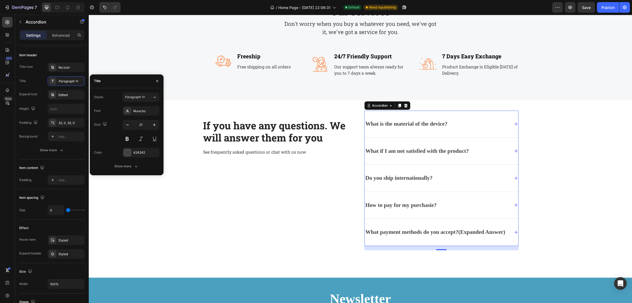
click at [448, 124] on div "What is the material of the device?" at bounding box center [437, 124] width 145 height 10
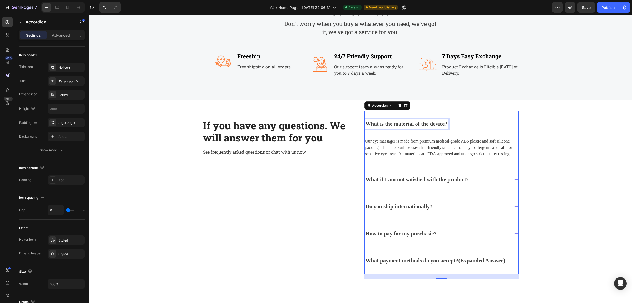
click at [416, 144] on p "Our eye massager is made from premium medical-grade ABS plastic and soft silico…" at bounding box center [441, 147] width 153 height 19
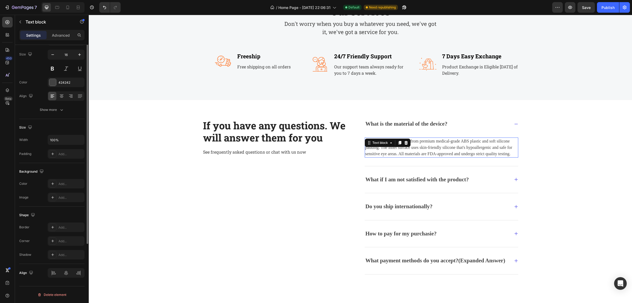
scroll to position [0, 0]
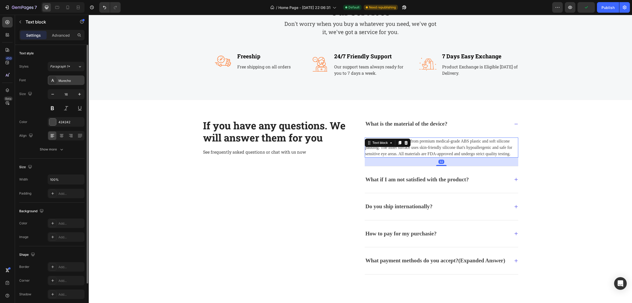
click at [62, 78] on div "Murecho" at bounding box center [70, 80] width 25 height 5
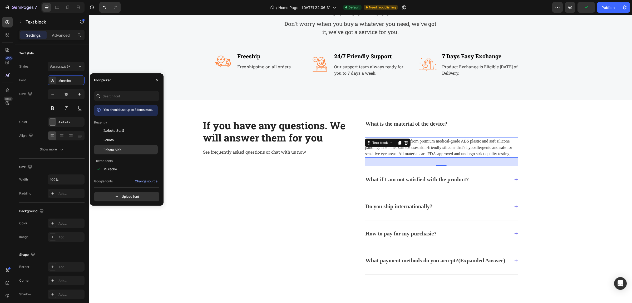
click at [106, 149] on span "Roboto Slab" at bounding box center [113, 149] width 18 height 5
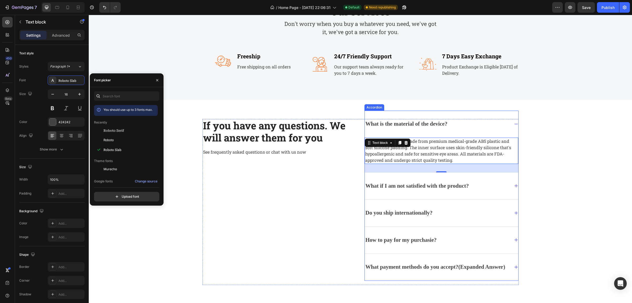
click at [457, 179] on div "What if I am not satisfied with the product?" at bounding box center [442, 185] width 154 height 27
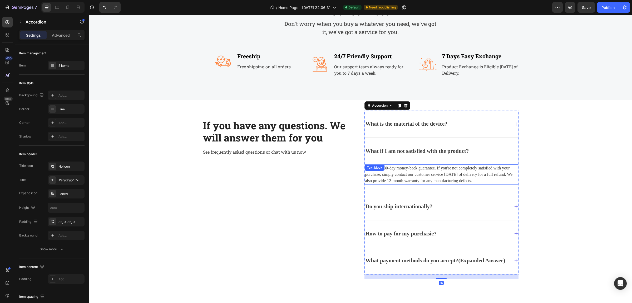
click at [419, 170] on p "We offer a 30-day money-back guarantee. If you're not completely satisfied with…" at bounding box center [441, 174] width 153 height 19
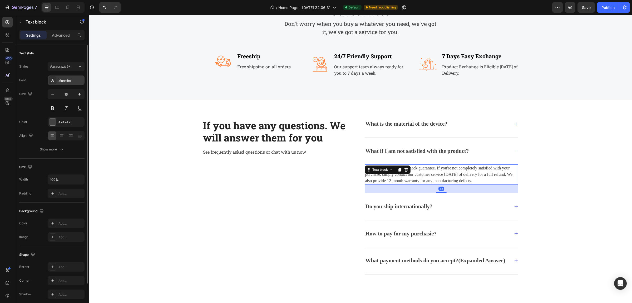
click at [65, 82] on div "Murecho" at bounding box center [70, 80] width 25 height 5
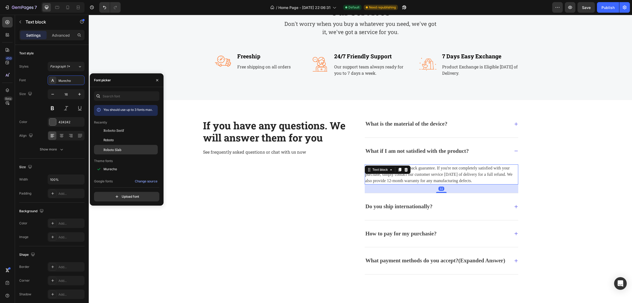
click at [112, 150] on span "Roboto Slab" at bounding box center [113, 149] width 18 height 5
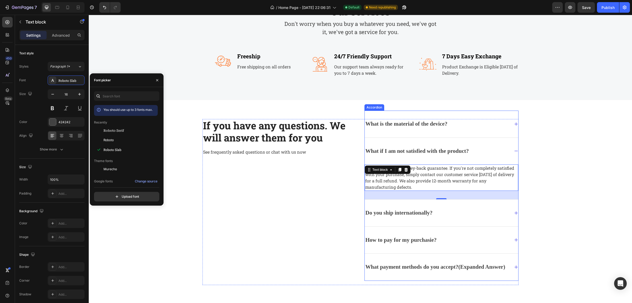
click at [387, 210] on strong "Do you ship internationally?" at bounding box center [399, 212] width 67 height 6
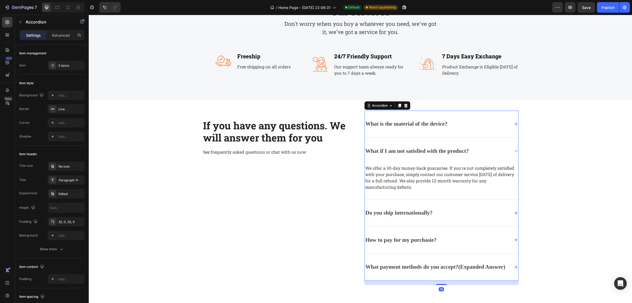
click at [458, 209] on div "Do you ship internationally?" at bounding box center [437, 213] width 145 height 10
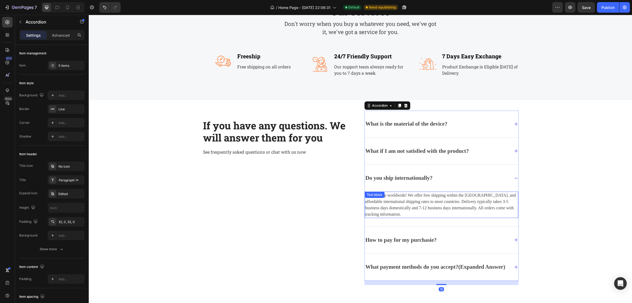
click at [434, 205] on p "Yes, we ship worldwide! We offer free shipping within the [GEOGRAPHIC_DATA], an…" at bounding box center [441, 204] width 153 height 25
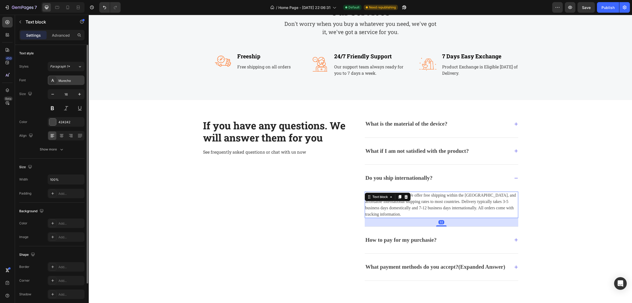
click at [65, 80] on div "Murecho" at bounding box center [70, 80] width 25 height 5
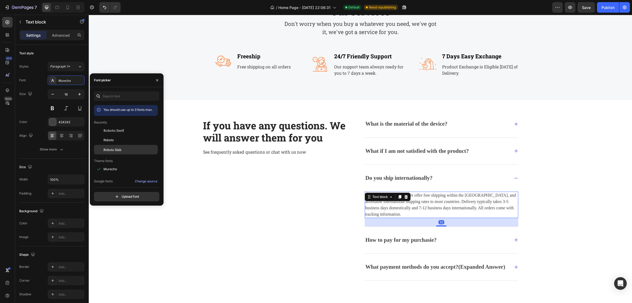
click at [111, 150] on span "Roboto Slab" at bounding box center [113, 149] width 18 height 5
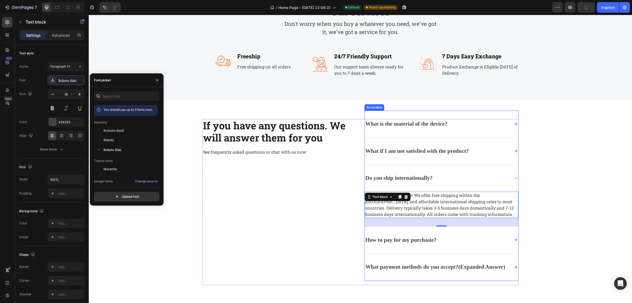
click at [477, 245] on div "How to pay for my purchasie?" at bounding box center [437, 240] width 145 height 10
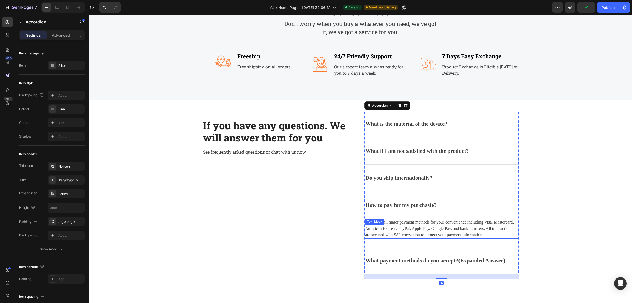
click at [418, 232] on p "We accept all major payment methods for your convenience including Visa, Master…" at bounding box center [441, 228] width 153 height 19
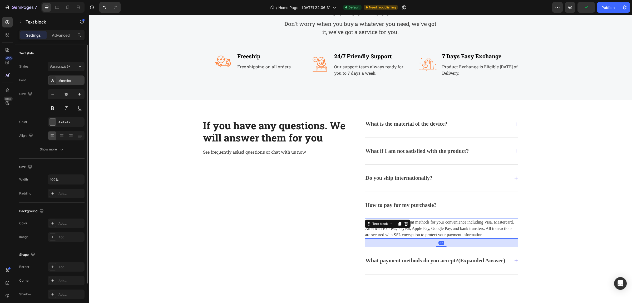
click at [70, 81] on div "Murecho" at bounding box center [70, 80] width 25 height 5
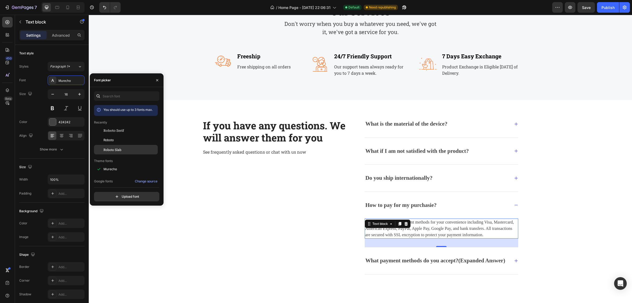
click at [113, 223] on div "Roboto Slab" at bounding box center [126, 227] width 64 height 9
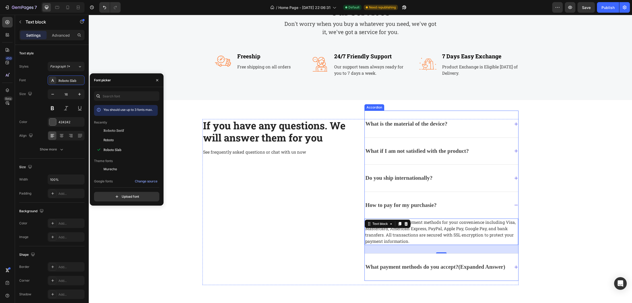
click at [438, 264] on strong "What payment methods do you accept?" at bounding box center [412, 266] width 93 height 6
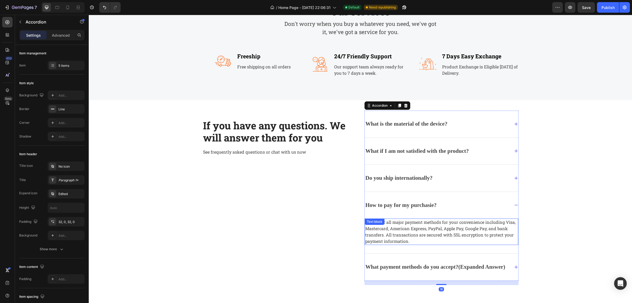
scroll to position [592, 0]
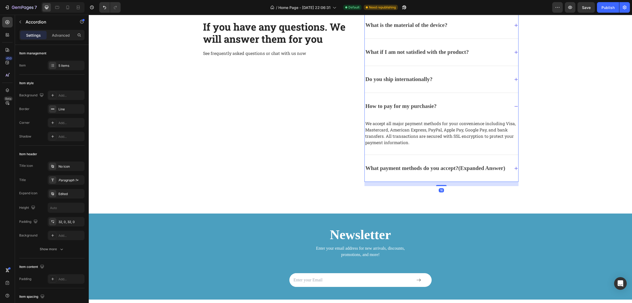
click at [514, 170] on icon at bounding box center [516, 168] width 4 height 4
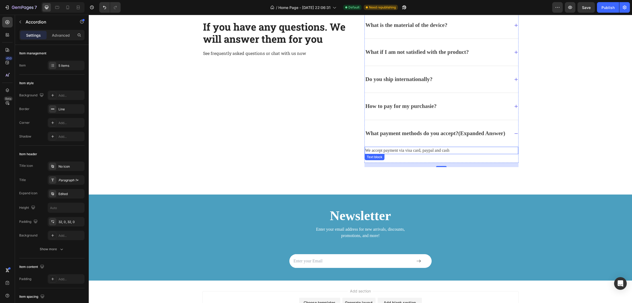
click at [445, 151] on p "We accept payment via visa card, paypal and cash" at bounding box center [441, 150] width 153 height 6
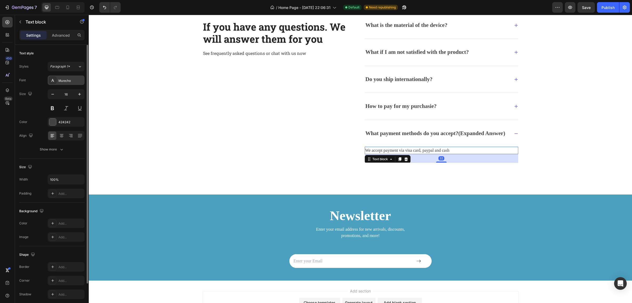
click at [77, 78] on div "Murecho" at bounding box center [70, 80] width 25 height 5
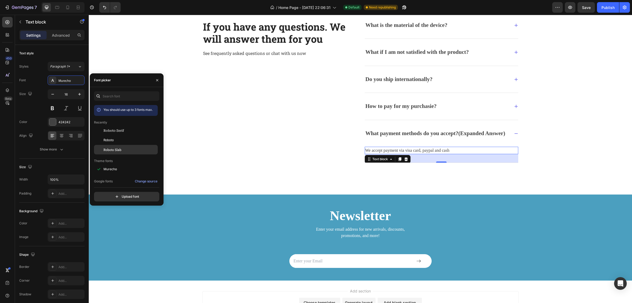
click at [119, 150] on span "Roboto Slab" at bounding box center [113, 149] width 18 height 5
click at [510, 127] on div "What payment methods do you accept? (Expanded Answer)" at bounding box center [442, 133] width 154 height 27
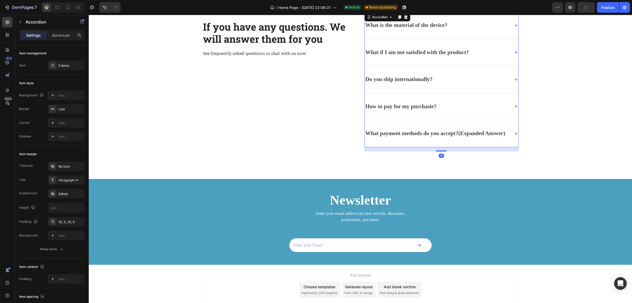
scroll to position [526, 0]
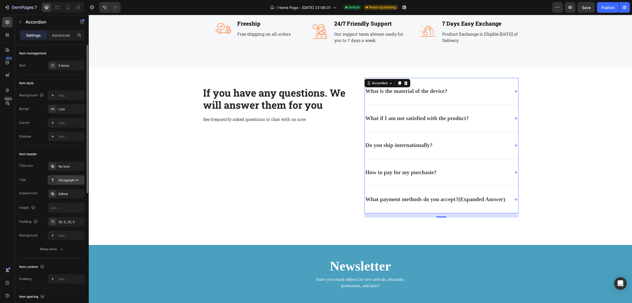
click at [68, 179] on div "Paragraph 1*" at bounding box center [70, 180] width 25 height 5
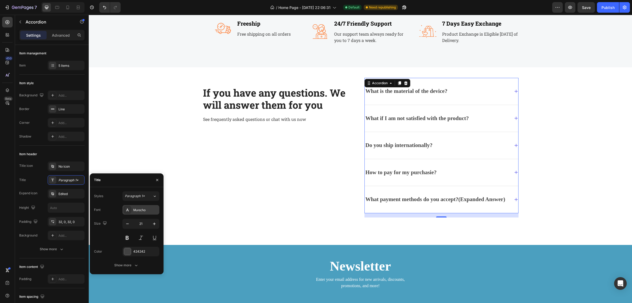
click at [147, 212] on div "Murecho" at bounding box center [145, 209] width 25 height 5
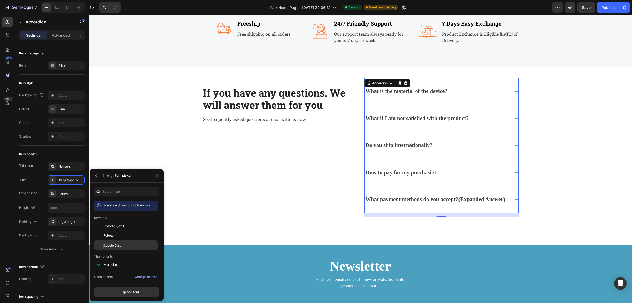
click at [109, 243] on span "Roboto Slab" at bounding box center [113, 244] width 18 height 5
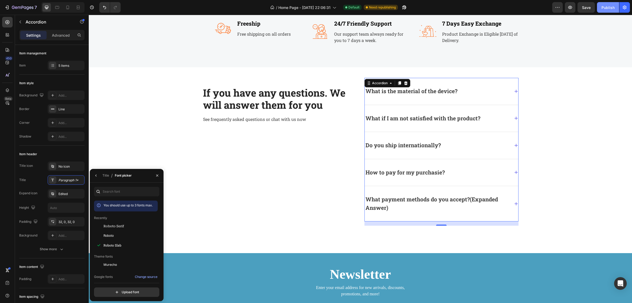
click at [609, 10] on div "Publish" at bounding box center [608, 8] width 13 height 6
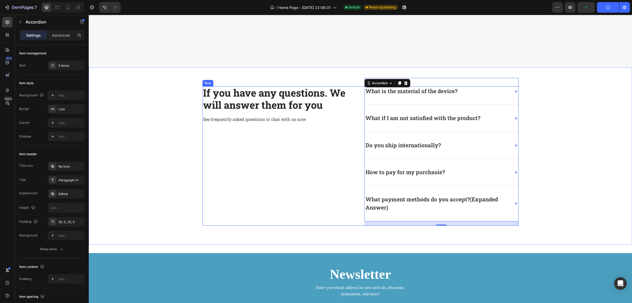
scroll to position [625, 0]
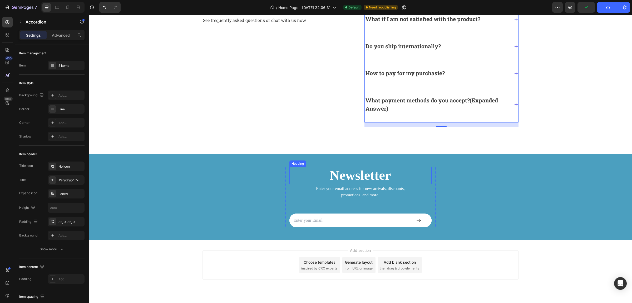
click at [363, 177] on p "Newsletter" at bounding box center [360, 175] width 141 height 16
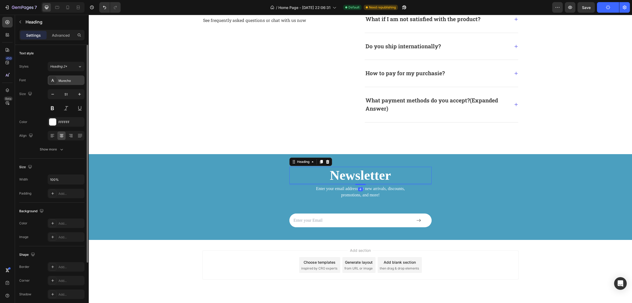
click at [70, 81] on div "Murecho" at bounding box center [70, 80] width 25 height 5
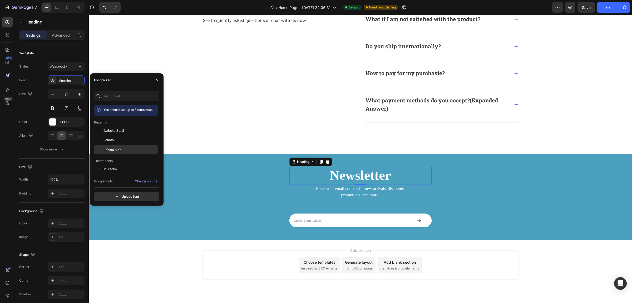
click at [112, 223] on div "Roboto Slab" at bounding box center [126, 227] width 64 height 9
click at [362, 193] on p "Enter your email address for new arrivals, discounts, promotions, and more!" at bounding box center [360, 191] width 141 height 13
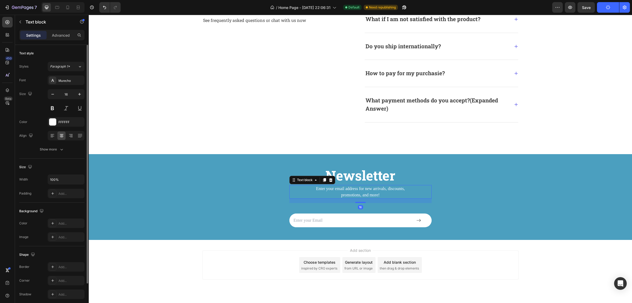
click at [54, 86] on div "Font Murecho Size 16 Color FFFFFF Align Show more" at bounding box center [51, 114] width 65 height 79
click at [65, 81] on div "Murecho" at bounding box center [70, 80] width 25 height 5
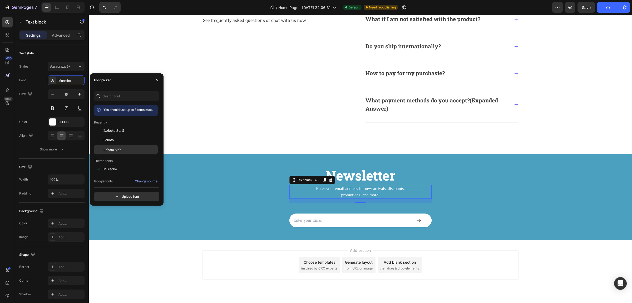
click at [116, 149] on span "Roboto Slab" at bounding box center [113, 149] width 18 height 5
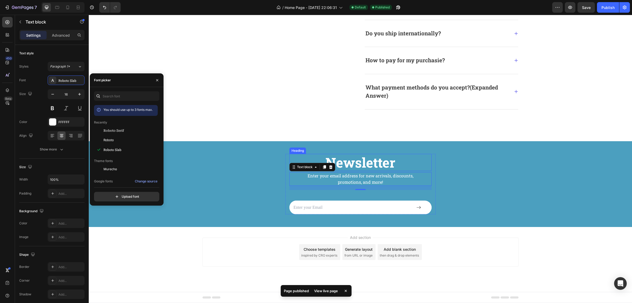
click at [361, 158] on p "Newsletter" at bounding box center [360, 162] width 141 height 16
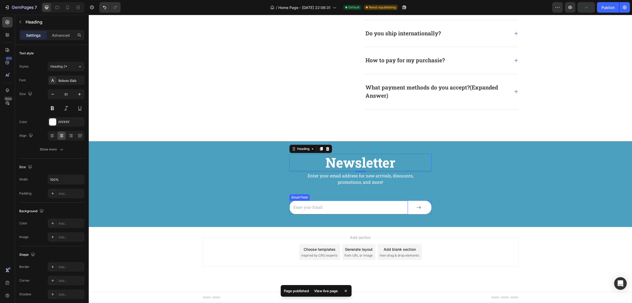
click at [310, 207] on input "email" at bounding box center [349, 207] width 119 height 14
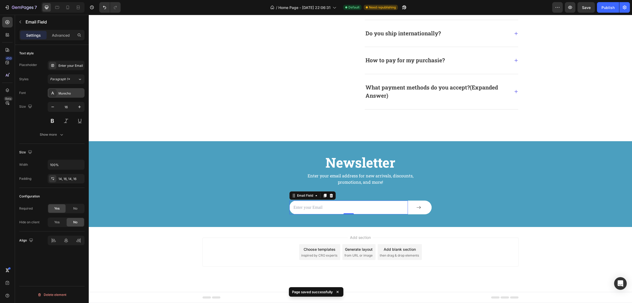
click at [74, 91] on div "Murecho" at bounding box center [70, 93] width 25 height 5
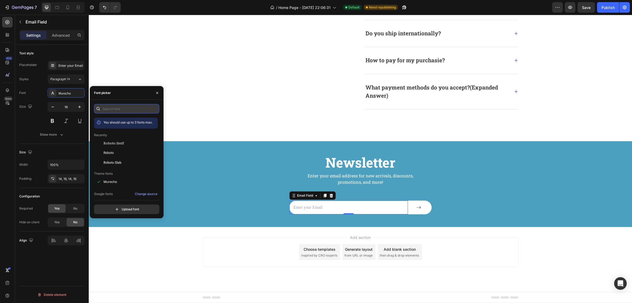
click at [123, 108] on input "text" at bounding box center [126, 108] width 65 height 9
paste input "robo"
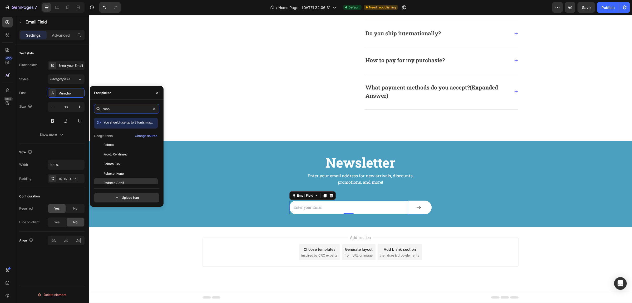
type input "robo"
click at [122, 184] on span "Roboto Serif" at bounding box center [114, 182] width 21 height 5
click at [242, 201] on div "Newsletter Heading Enter your email address for new arrivals, discounts, promot…" at bounding box center [361, 184] width 544 height 60
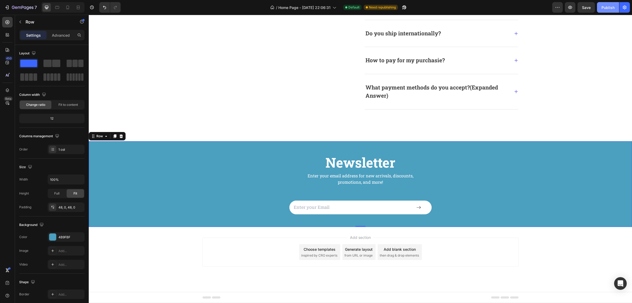
click at [605, 7] on div "Publish" at bounding box center [608, 8] width 13 height 6
click at [66, 7] on icon at bounding box center [67, 7] width 5 height 5
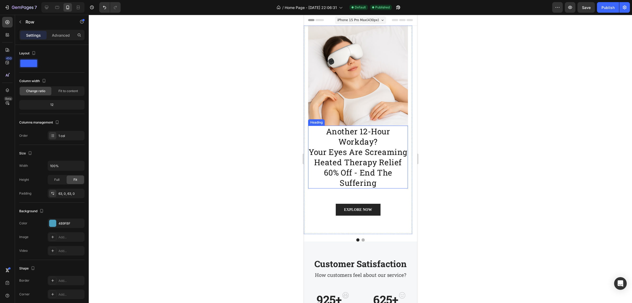
scroll to position [33, 0]
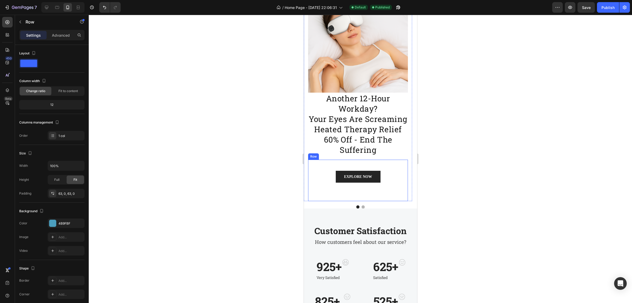
click at [372, 189] on div "EXPLORE NOW Button Row" at bounding box center [358, 179] width 100 height 41
drag, startPoint x: 359, startPoint y: 200, endPoint x: 360, endPoint y: 190, distance: 10.3
click at [360, 190] on div "EXPLORE NOW Button Row 0" at bounding box center [358, 179] width 100 height 41
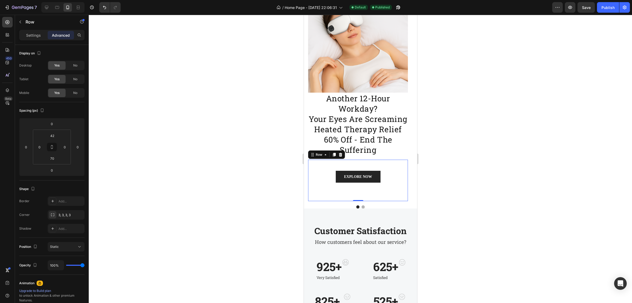
drag, startPoint x: 360, startPoint y: 200, endPoint x: 364, endPoint y: 186, distance: 14.4
click at [364, 186] on div "EXPLORE NOW Button Row 0" at bounding box center [358, 179] width 100 height 41
click at [54, 161] on input "70" at bounding box center [52, 158] width 11 height 8
click at [61, 183] on p "XS 4px" at bounding box center [65, 185] width 24 height 4
type input "4"
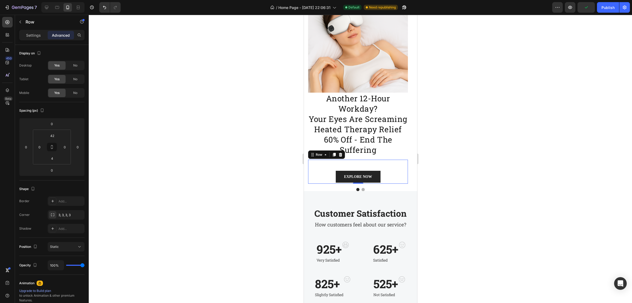
click at [361, 161] on div "EXPLORE NOW Button Row 0" at bounding box center [358, 171] width 100 height 24
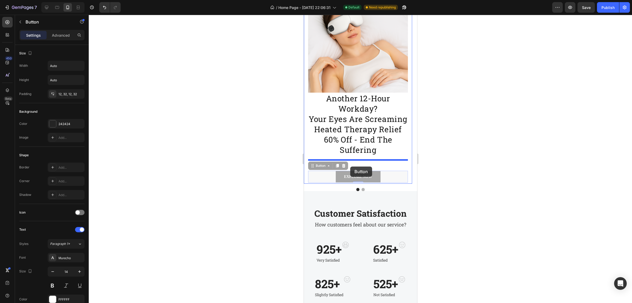
drag, startPoint x: 350, startPoint y: 175, endPoint x: 350, endPoint y: 166, distance: 8.5
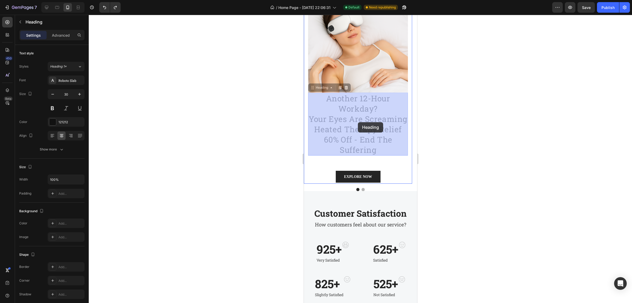
drag, startPoint x: 389, startPoint y: 119, endPoint x: 358, endPoint y: 122, distance: 31.3
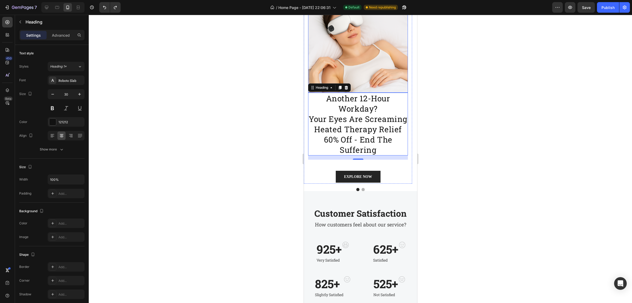
scroll to position [0, 0]
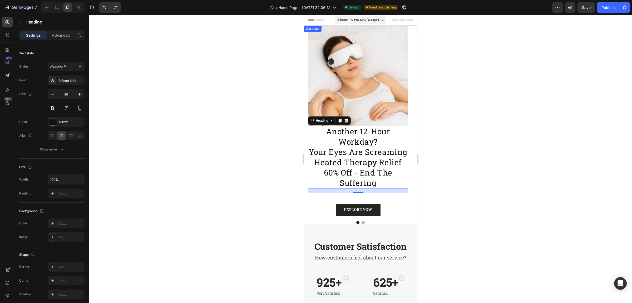
click at [362, 221] on button "Dot" at bounding box center [363, 222] width 3 height 3
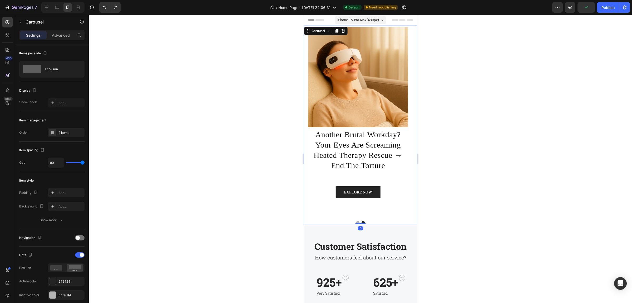
click at [363, 202] on div "EXPLORE NOW Button Row" at bounding box center [358, 195] width 100 height 41
